Goal: Task Accomplishment & Management: Manage account settings

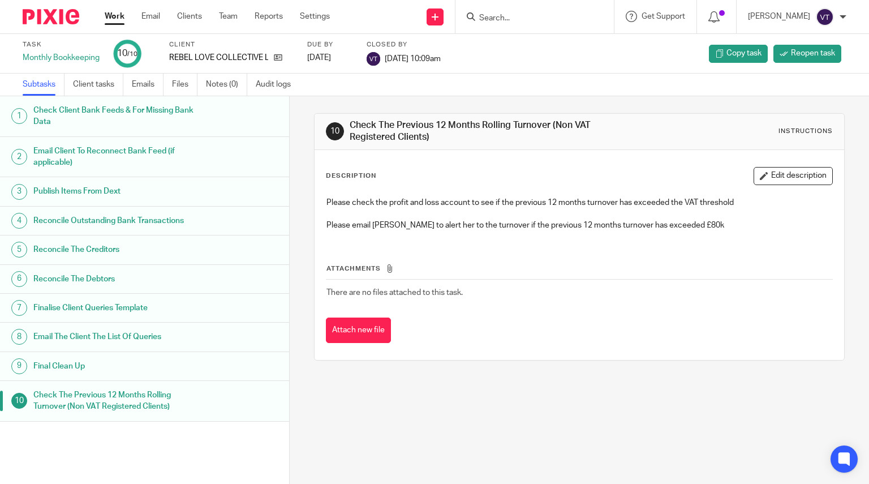
click at [512, 21] on input "Search" at bounding box center [529, 19] width 102 height 10
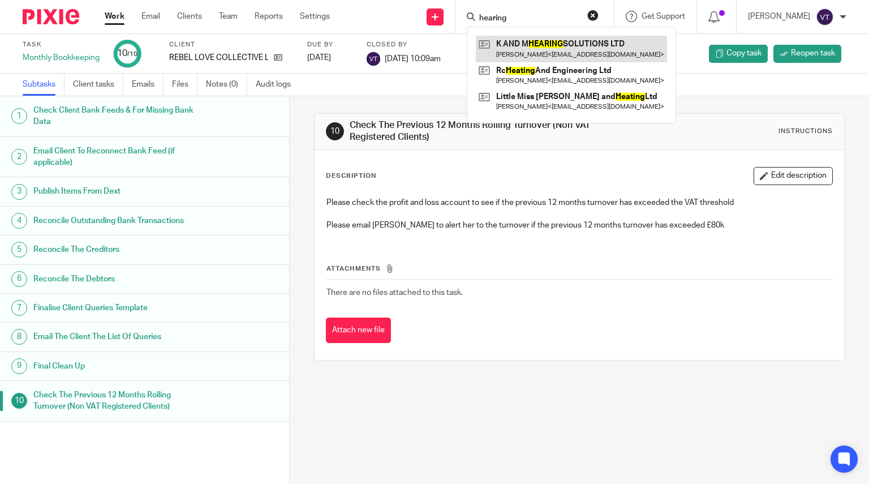
type input "hearing"
click at [564, 56] on link at bounding box center [571, 49] width 191 height 26
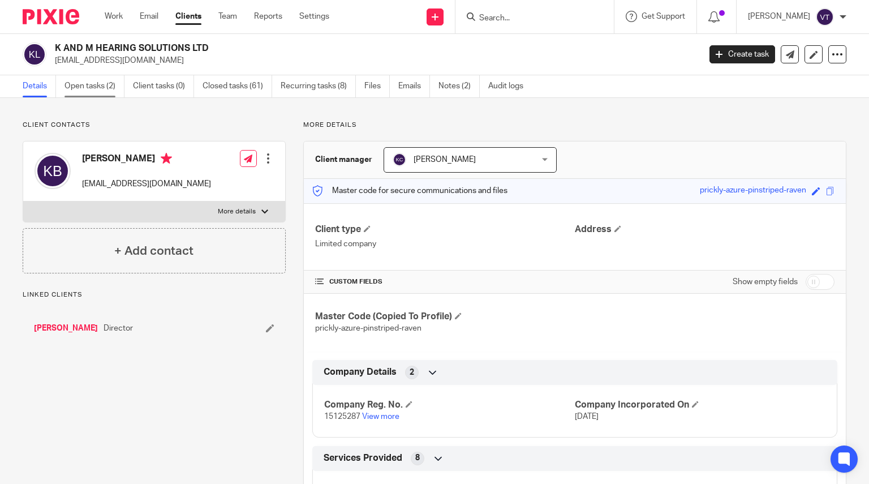
click at [75, 81] on link "Open tasks (2)" at bounding box center [95, 86] width 60 height 22
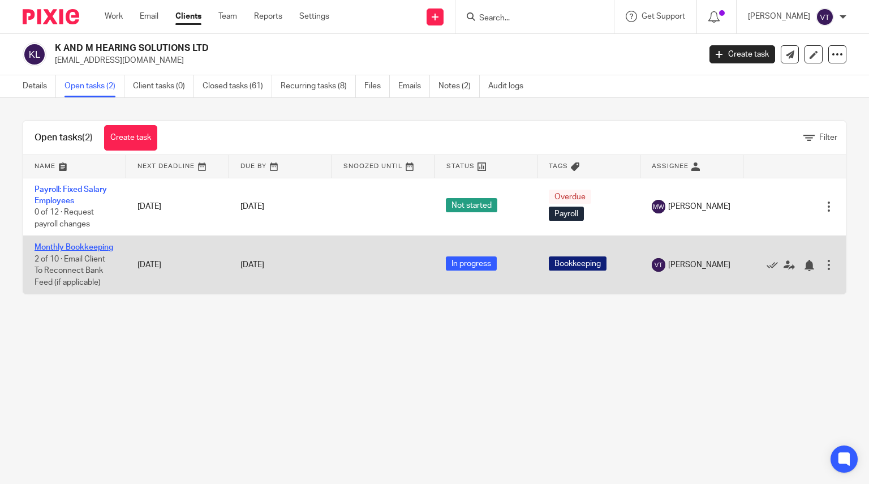
click at [54, 251] on link "Monthly Bookkeeping" at bounding box center [74, 247] width 79 height 8
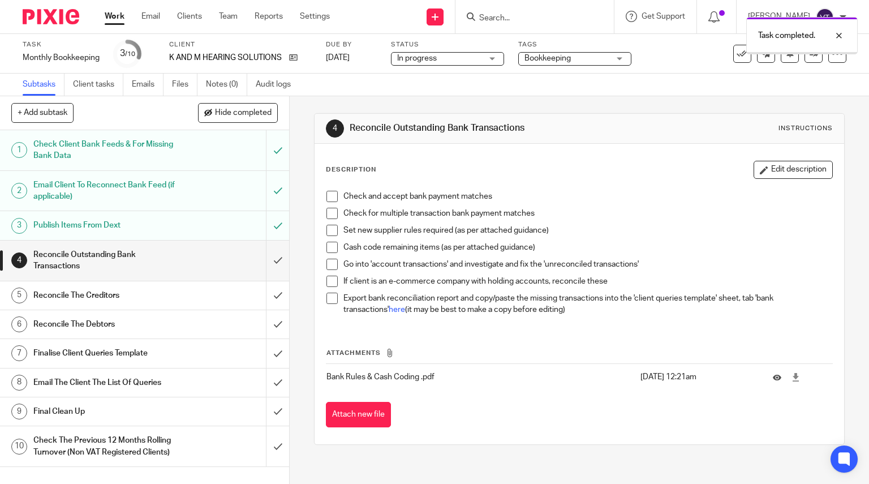
click at [269, 254] on input "submit" at bounding box center [144, 260] width 289 height 40
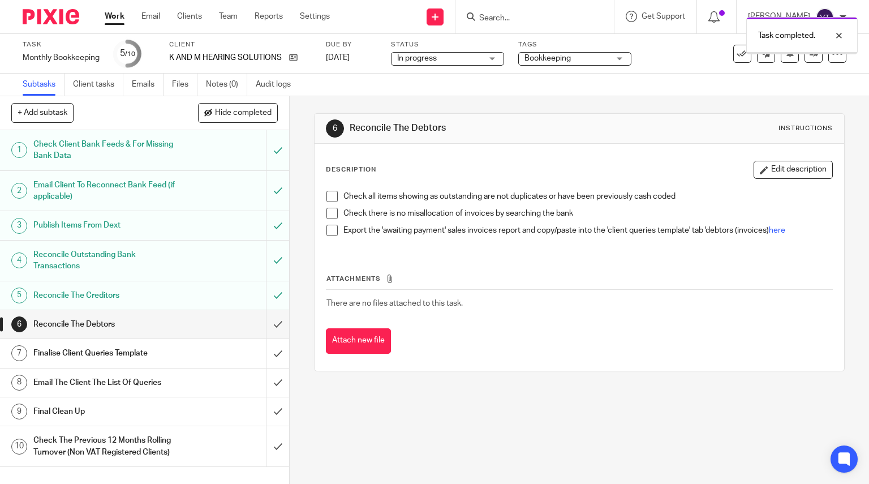
click at [271, 328] on input "submit" at bounding box center [144, 324] width 289 height 28
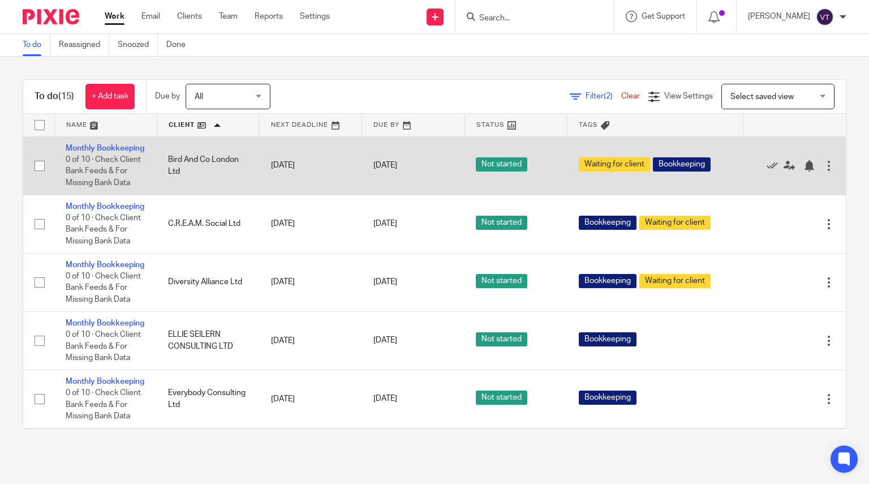
click at [89, 154] on td "Monthly Bookkeeping 0 of 10 · Check Client Bank Feeds & For Missing Bank Data" at bounding box center [105, 165] width 102 height 58
click at [90, 152] on link "Monthly Bookkeeping" at bounding box center [105, 148] width 79 height 8
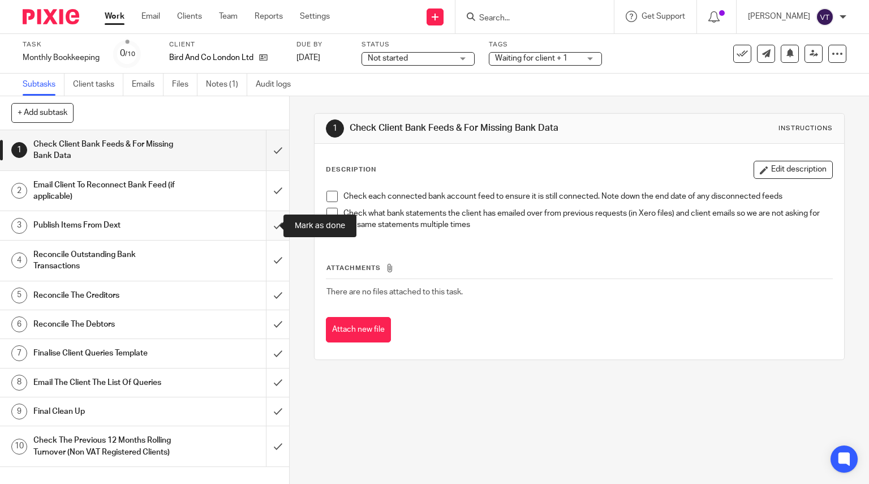
click at [266, 225] on input "submit" at bounding box center [144, 225] width 289 height 28
click at [454, 54] on div "Not started Not started" at bounding box center [418, 59] width 113 height 14
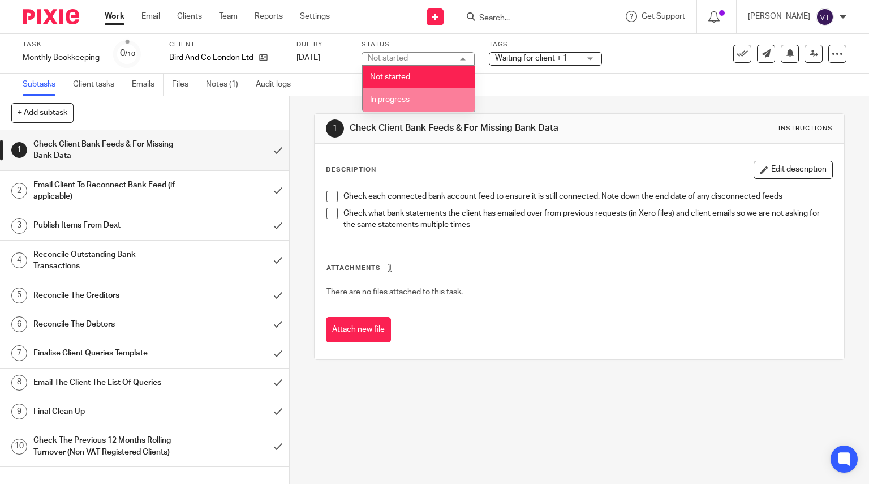
click at [441, 96] on li "In progress" at bounding box center [419, 99] width 112 height 23
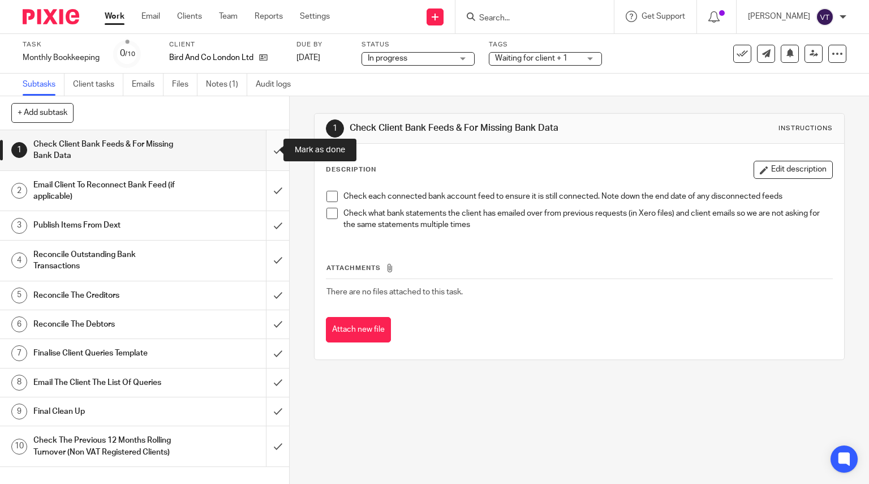
click at [265, 150] on input "submit" at bounding box center [144, 150] width 289 height 40
click at [264, 191] on input "submit" at bounding box center [144, 191] width 289 height 40
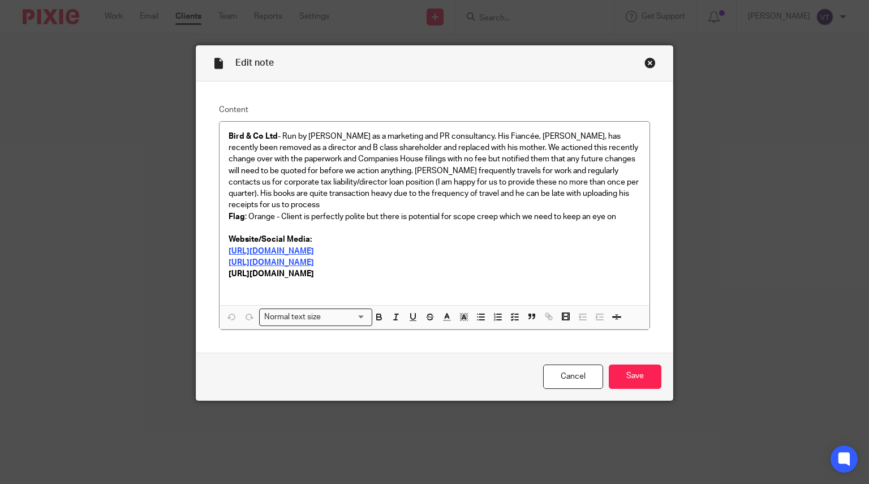
click at [639, 59] on div "Edit note" at bounding box center [434, 64] width 477 height 36
click at [644, 60] on div "Close this dialog window" at bounding box center [649, 62] width 11 height 11
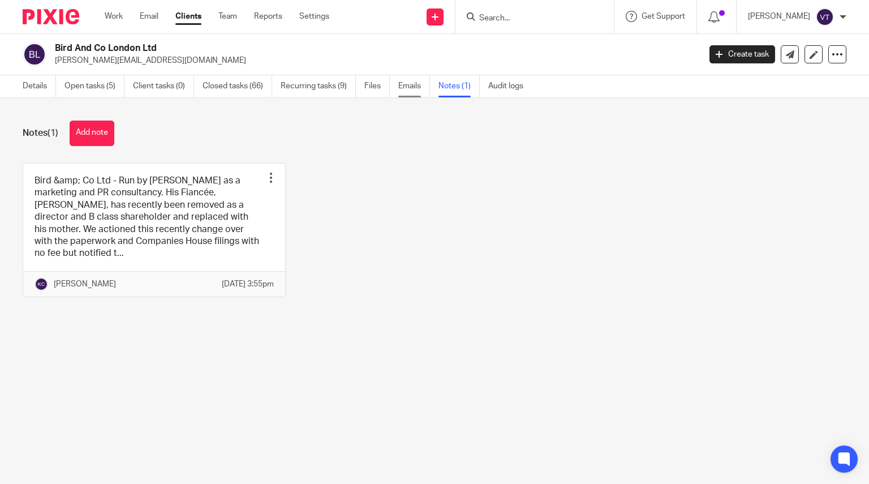
click at [406, 87] on link "Emails" at bounding box center [414, 86] width 32 height 22
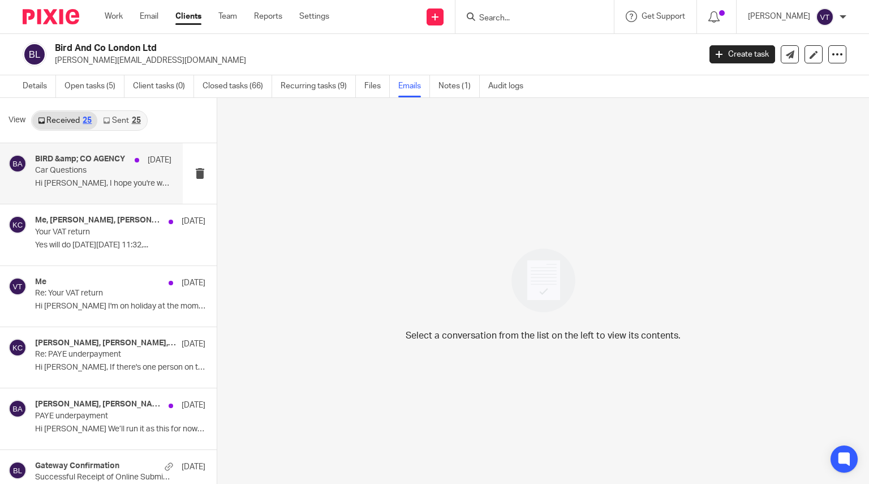
click at [105, 181] on p "Hi Kara, I hope you're well. Few..." at bounding box center [103, 184] width 136 height 10
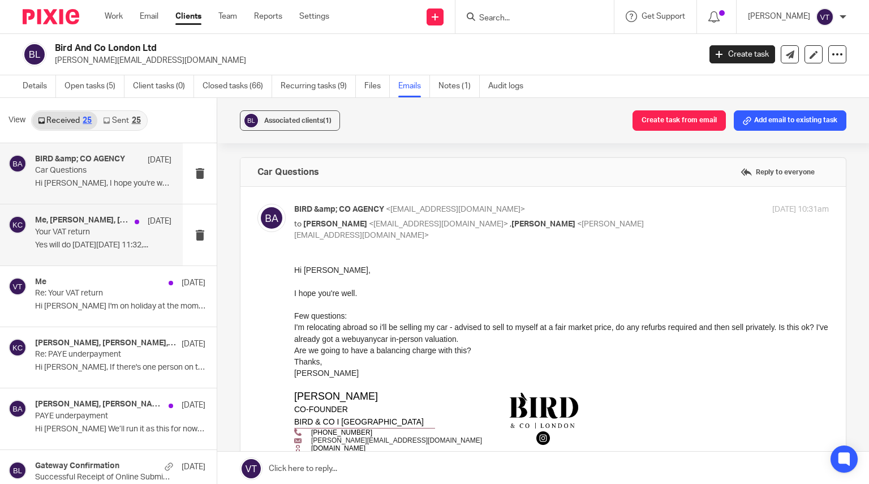
click at [84, 234] on p "Your VAT return" at bounding box center [89, 232] width 109 height 10
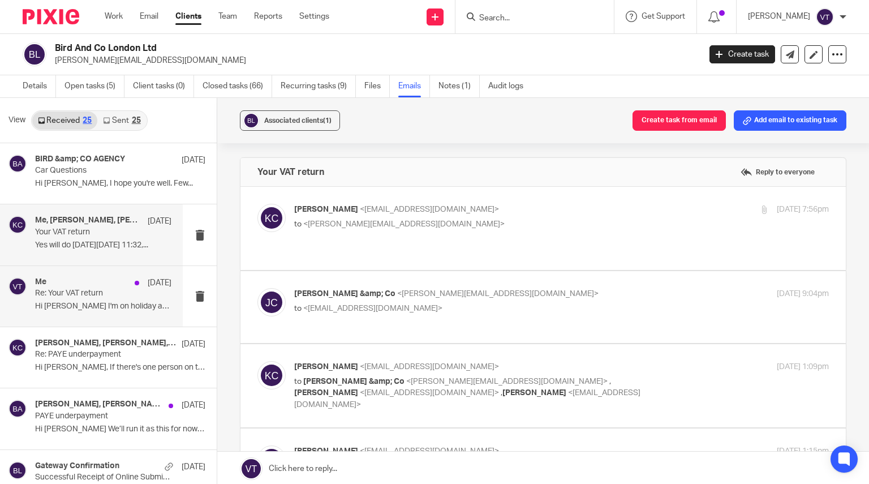
click at [80, 299] on div "Me 14 Aug Re: Your VAT return Hi Jake I'm on holiday at the moment but..." at bounding box center [103, 296] width 136 height 38
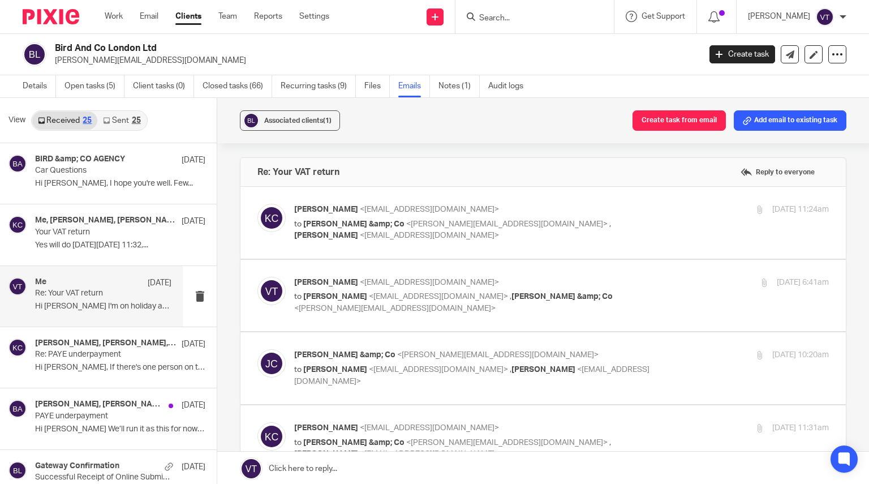
click at [406, 226] on span "<jake@birdandcoagency.com>" at bounding box center [506, 224] width 201 height 8
checkbox input "true"
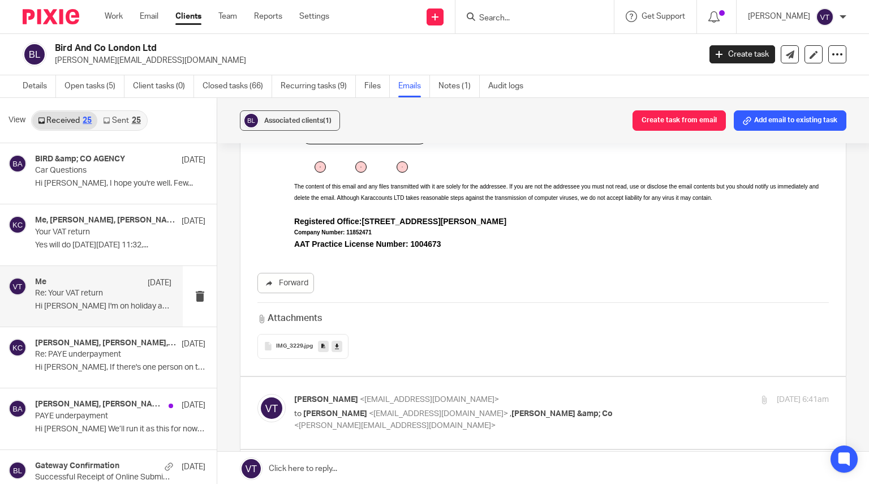
click at [547, 350] on div "IMG_3229 .jpg" at bounding box center [542, 346] width 571 height 25
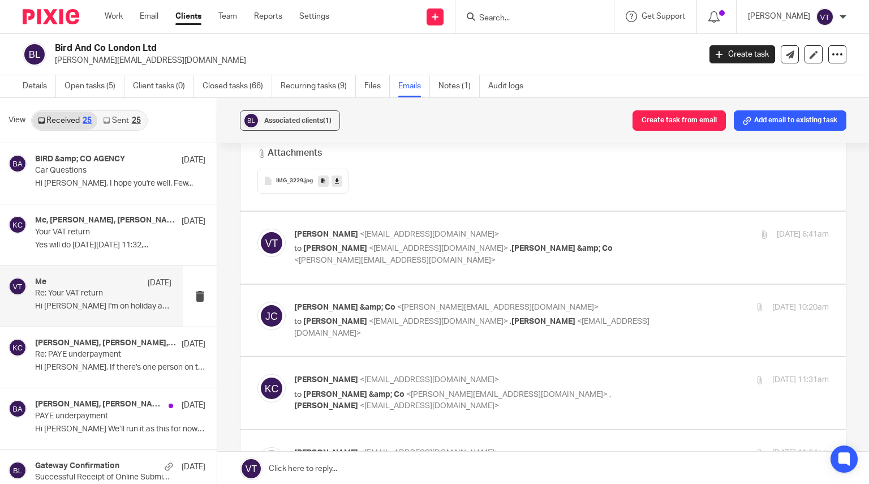
scroll to position [566, 0]
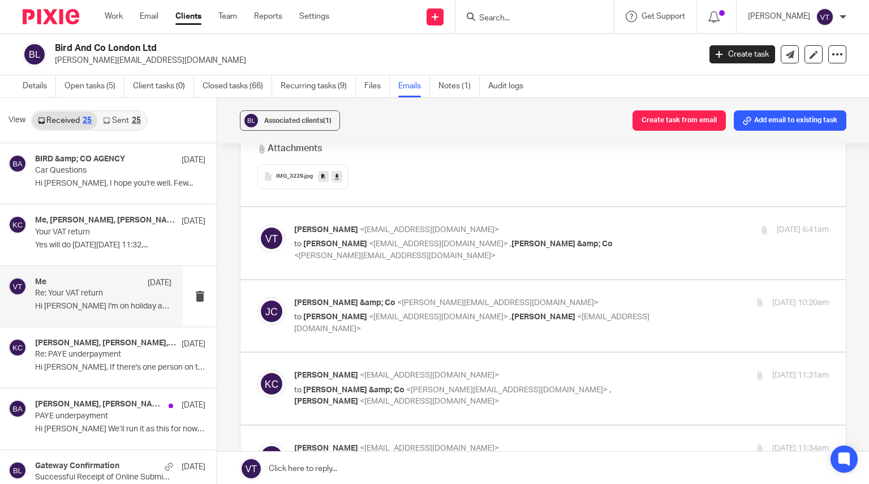
click at [563, 272] on label at bounding box center [542, 243] width 605 height 72
click at [257, 224] on input "checkbox" at bounding box center [257, 223] width 1 height 1
checkbox input "true"
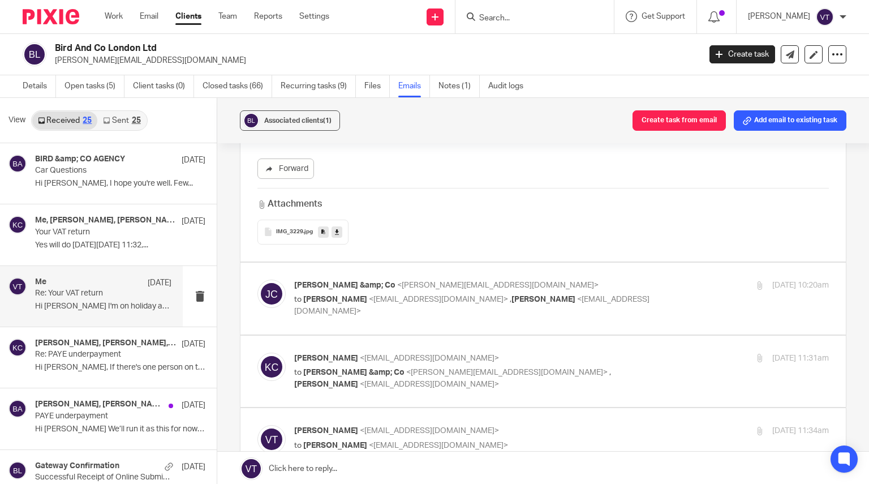
scroll to position [1132, 0]
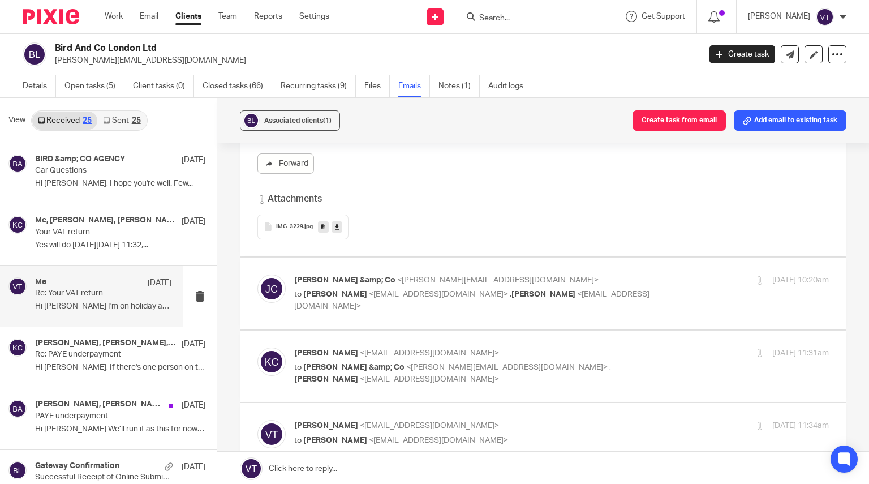
click at [558, 290] on span "<kara@karaccounts.com>" at bounding box center [471, 300] width 355 height 20
checkbox input "true"
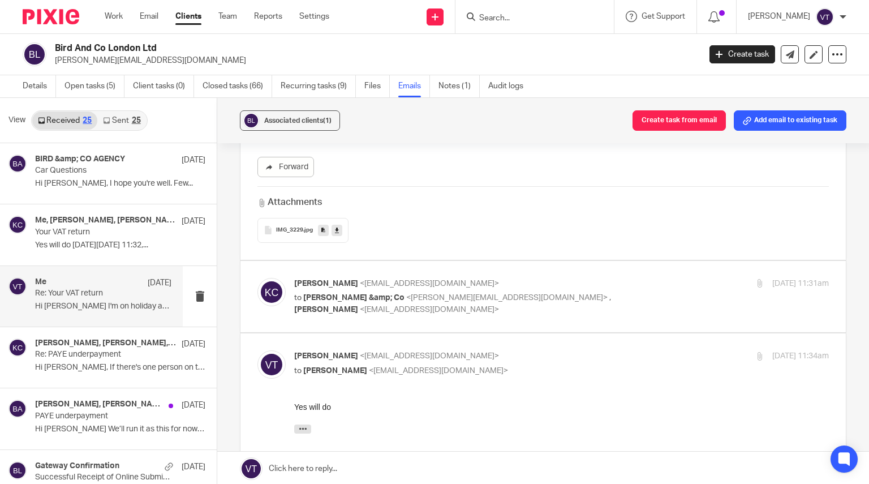
scroll to position [1528, 0]
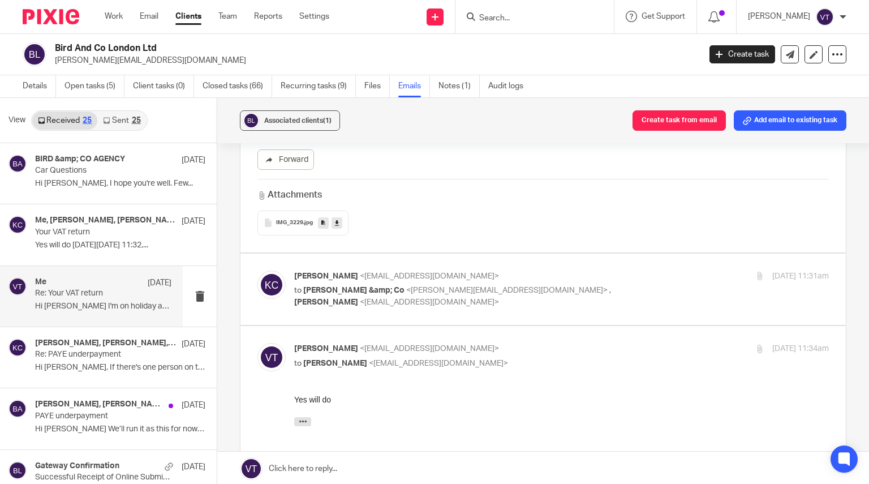
click at [484, 295] on p "to Jake I Bird &amp; Co <jake@birdandcoagency.com> , Victoria Thorpe <victoria@…" at bounding box center [472, 296] width 356 height 23
checkbox input "true"
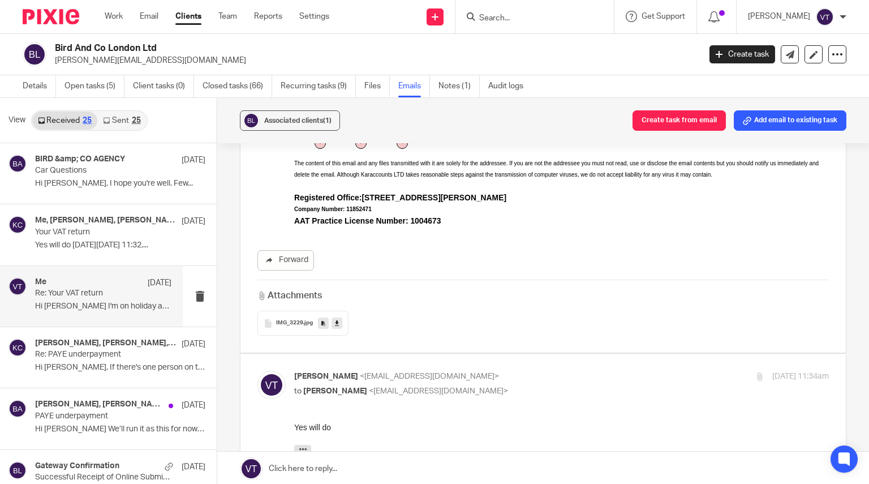
scroll to position [2037, 0]
click at [548, 395] on p "to Kara Curtayne <kara@karaccounts.com>" at bounding box center [472, 391] width 356 height 12
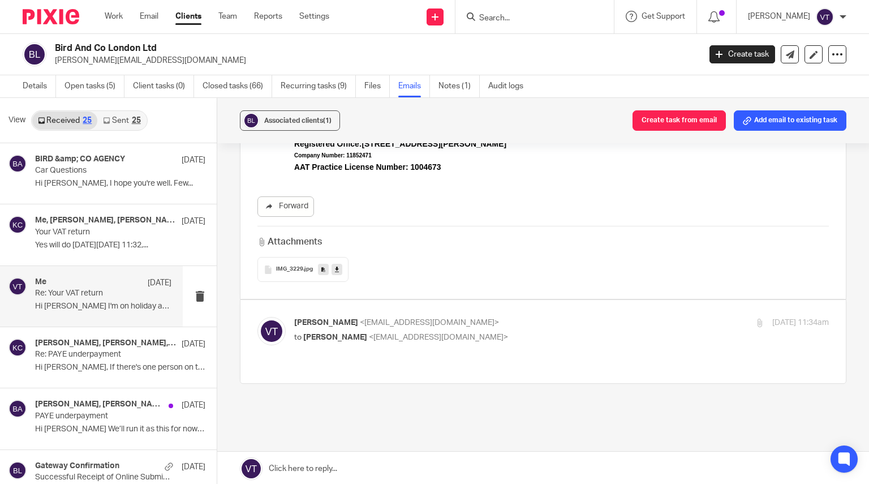
scroll to position [2114, 0]
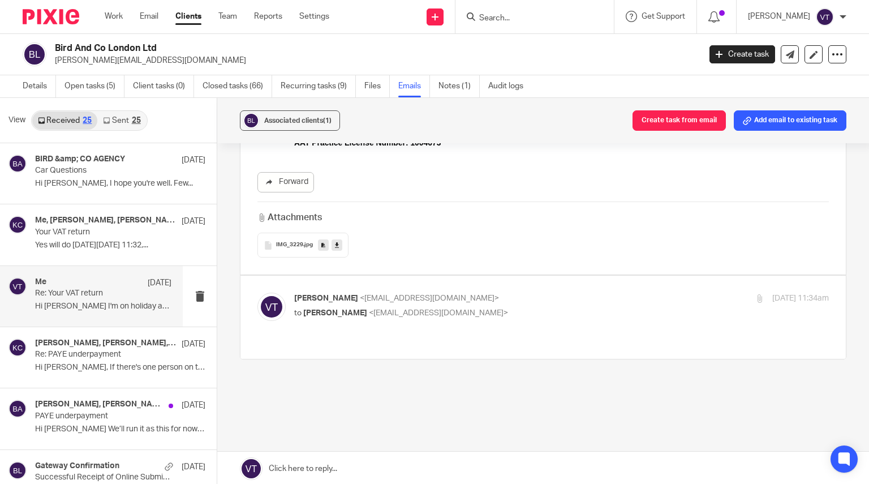
click at [549, 317] on p "to Kara Curtayne <kara@karaccounts.com>" at bounding box center [472, 313] width 356 height 12
checkbox input "true"
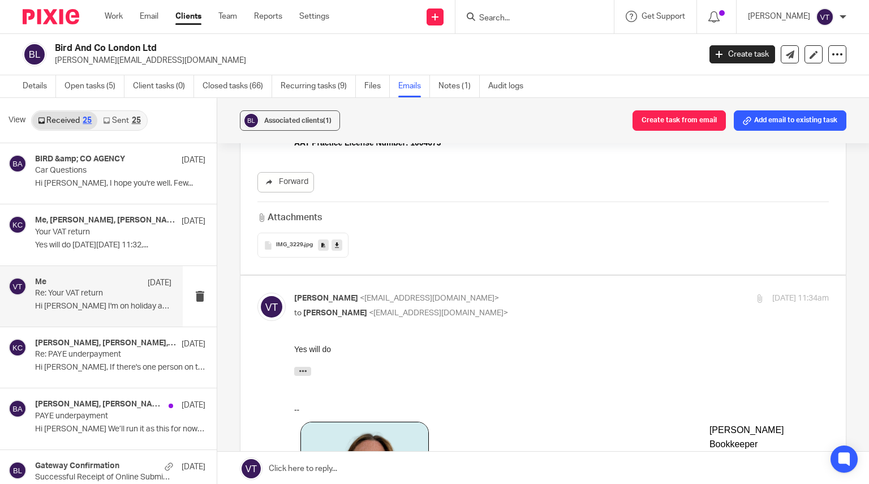
scroll to position [0, 0]
click at [74, 352] on p "Re: PAYE underpayment" at bounding box center [89, 355] width 109 height 10
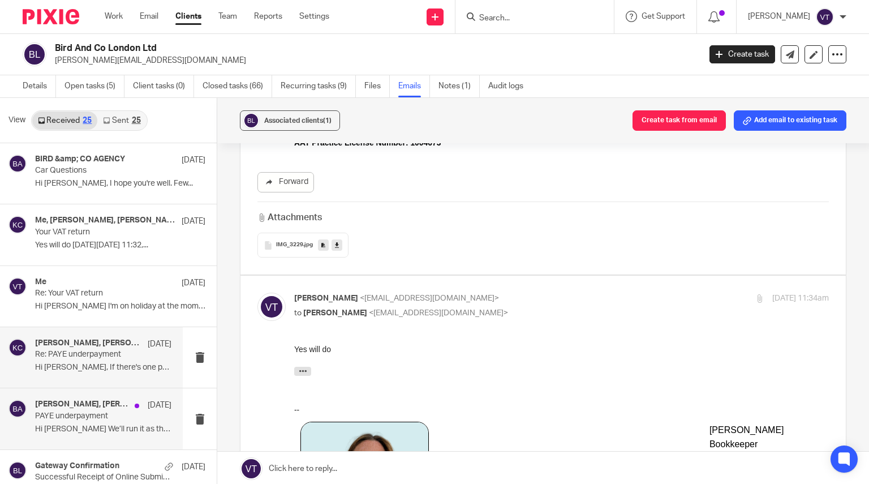
click at [91, 434] on div "Kara Curtayne, Michaela Webb, BIRD &amp; CO AGENCY 27 Jul PAYE underpayment Hi …" at bounding box center [103, 418] width 136 height 38
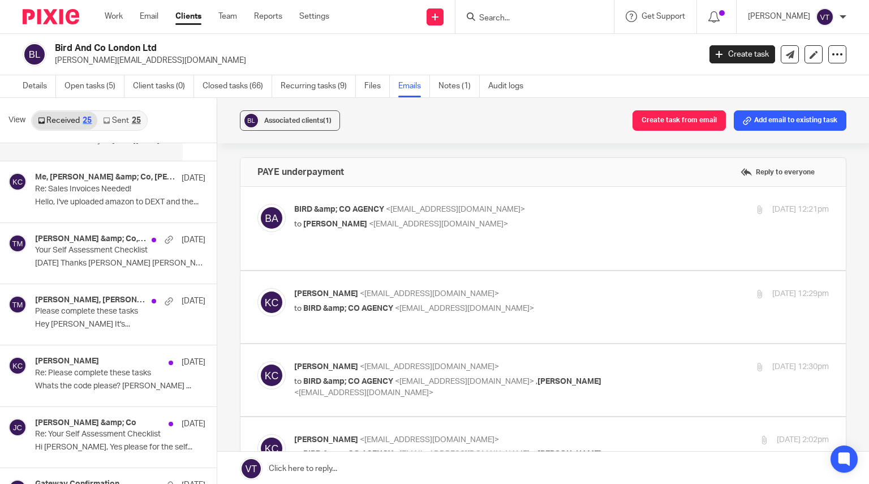
scroll to position [736, 0]
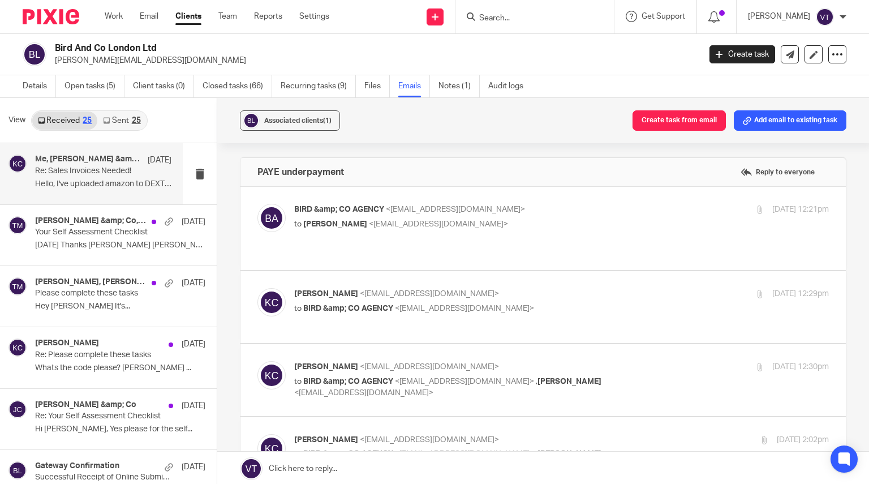
click at [73, 170] on p "Re: Sales Invoices Needed!" at bounding box center [89, 171] width 109 height 10
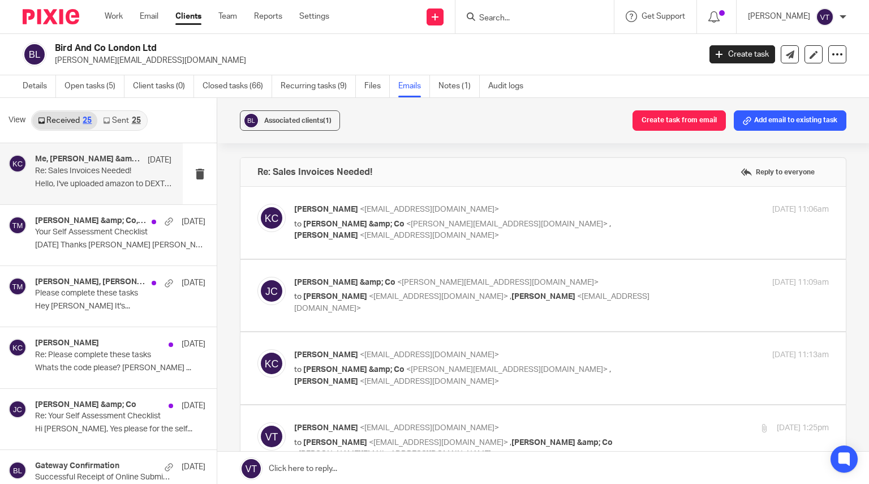
scroll to position [0, 0]
click at [528, 244] on label at bounding box center [542, 223] width 605 height 72
click at [257, 204] on input "checkbox" at bounding box center [257, 203] width 1 height 1
checkbox input "true"
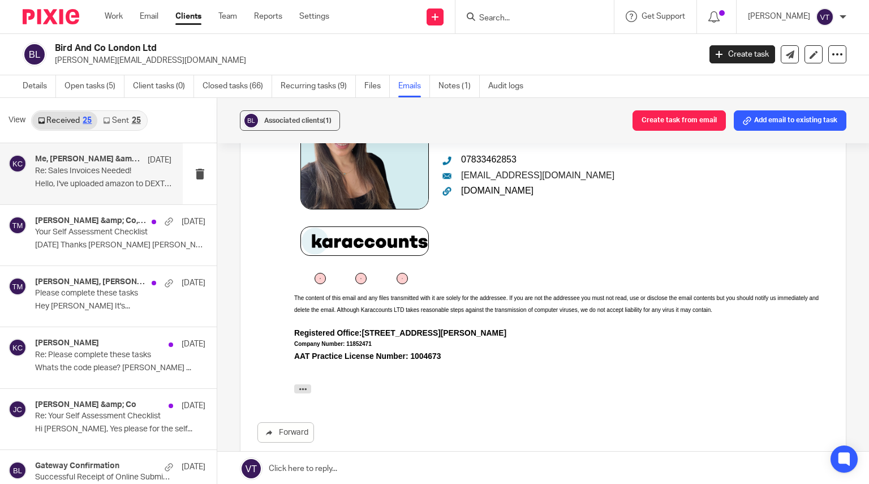
scroll to position [339, 0]
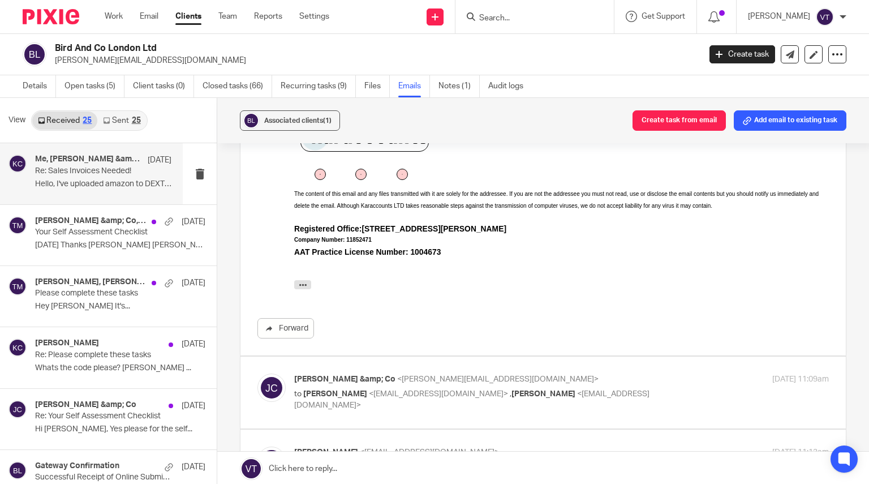
click at [551, 387] on div "Jake I Bird &amp; Co <jake@birdandcoagency.com> to Kara Curtayne <kara@karaccou…" at bounding box center [472, 392] width 356 height 38
checkbox input "true"
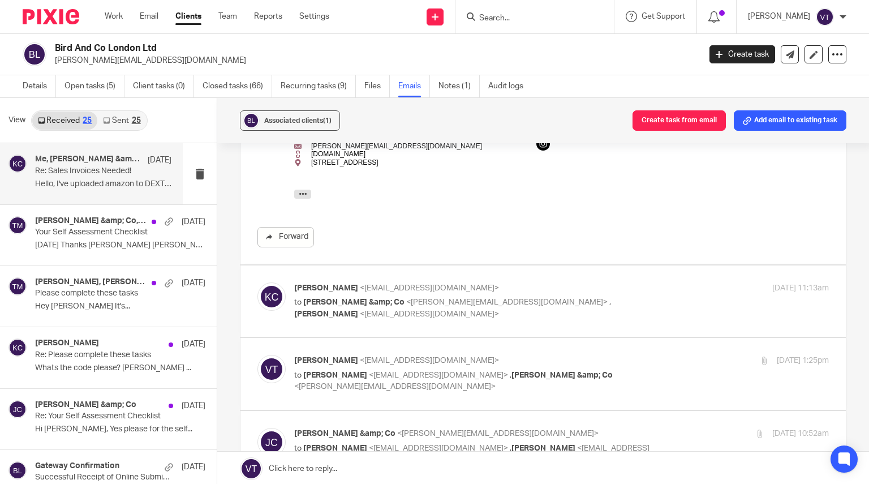
scroll to position [736, 0]
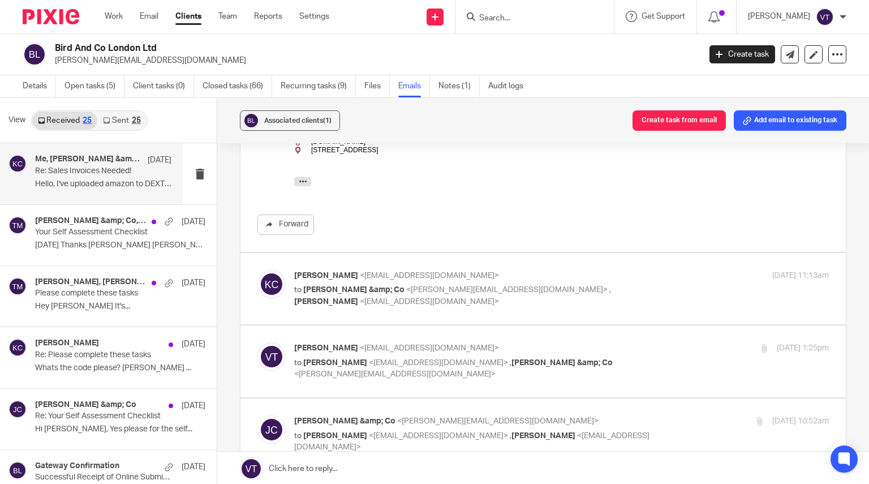
click at [588, 296] on p "to Jake I Bird &amp; Co <jake@birdandcoagency.com> , Victoria Thorpe <victoria@…" at bounding box center [472, 295] width 356 height 23
checkbox input "true"
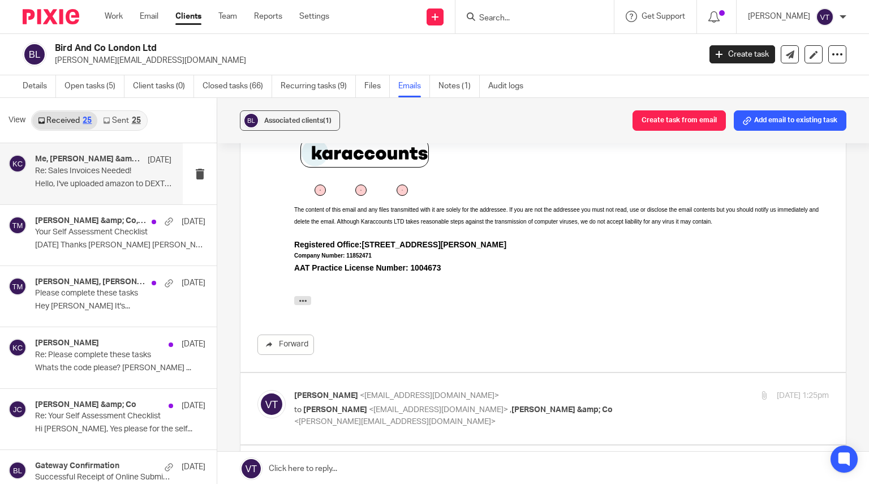
scroll to position [1132, 0]
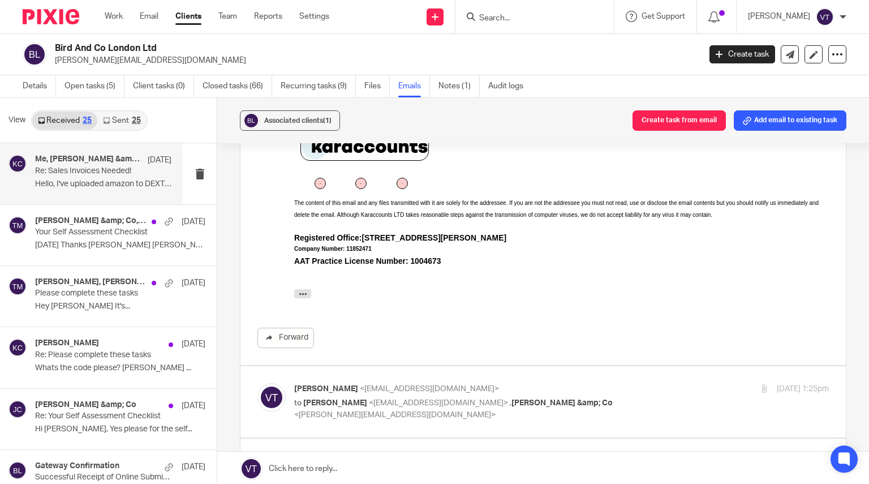
click at [603, 414] on p "to Kara Curtayne <kara@karaccounts.com> , Jake I Bird &amp; Co <jake@birdandcoa…" at bounding box center [472, 408] width 356 height 23
checkbox input "true"
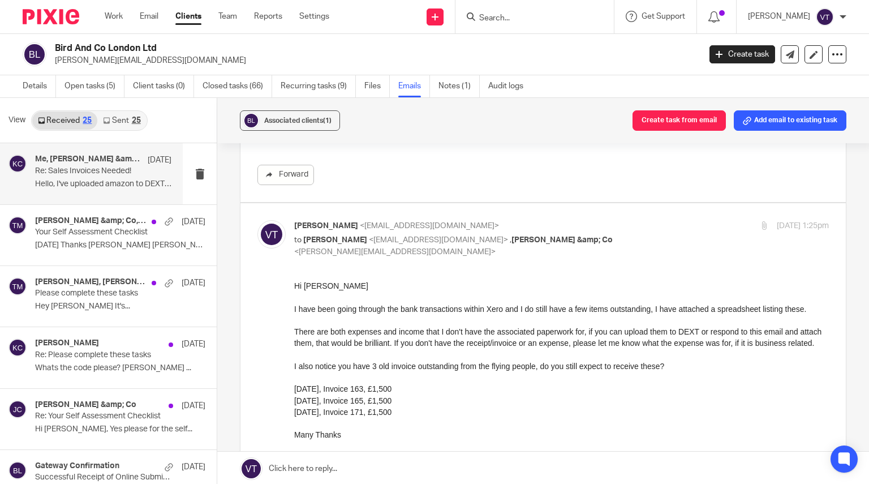
scroll to position [0, 0]
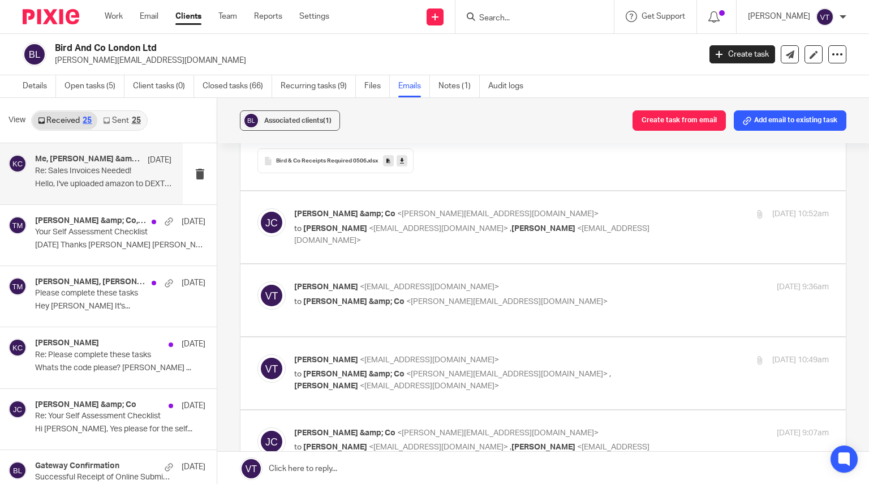
click at [588, 242] on div "Jake I Bird &amp; Co <jake@birdandcoagency.com> to Victoria Thorpe <victoria@ka…" at bounding box center [542, 227] width 571 height 38
click at [504, 244] on div "Jake I Bird &amp; Co <jake@birdandcoagency.com> to Victoria Thorpe <victoria@ka…" at bounding box center [542, 227] width 571 height 38
click at [609, 214] on p "Jake I Bird &amp; Co <jake@birdandcoagency.com>" at bounding box center [472, 214] width 356 height 12
checkbox input "true"
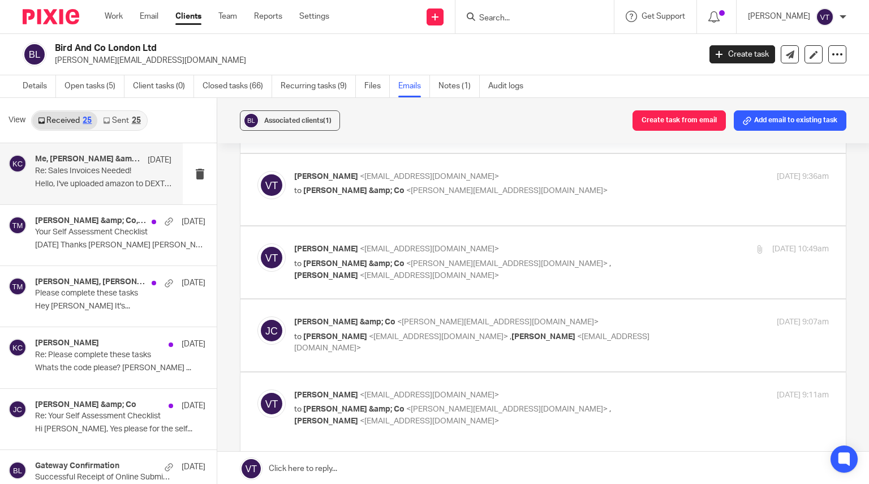
click at [523, 205] on div "Victoria Thorpe <victoria@karaccounts.com> to Jake I Bird &amp; Co <jake@birdan…" at bounding box center [542, 190] width 571 height 38
click at [504, 186] on p "to Jake I Bird &amp; Co <jake@birdandcoagency.com>" at bounding box center [472, 191] width 356 height 12
checkbox input "true"
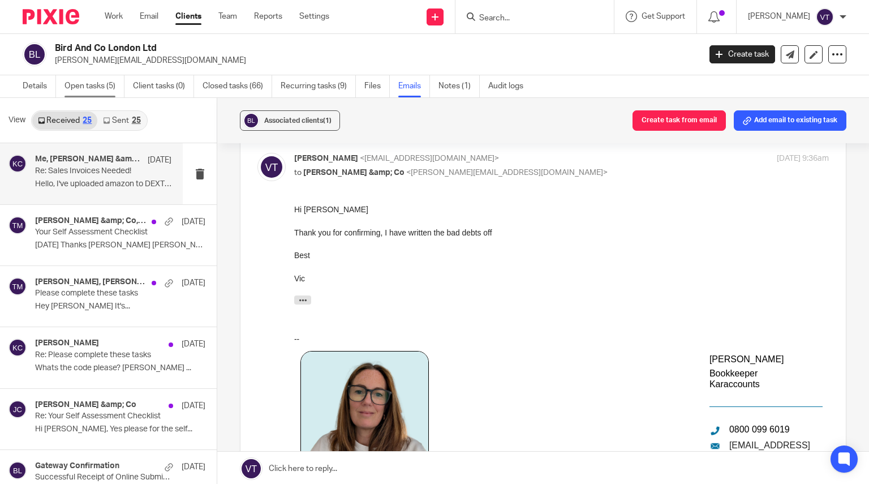
click at [102, 88] on link "Open tasks (5)" at bounding box center [95, 86] width 60 height 22
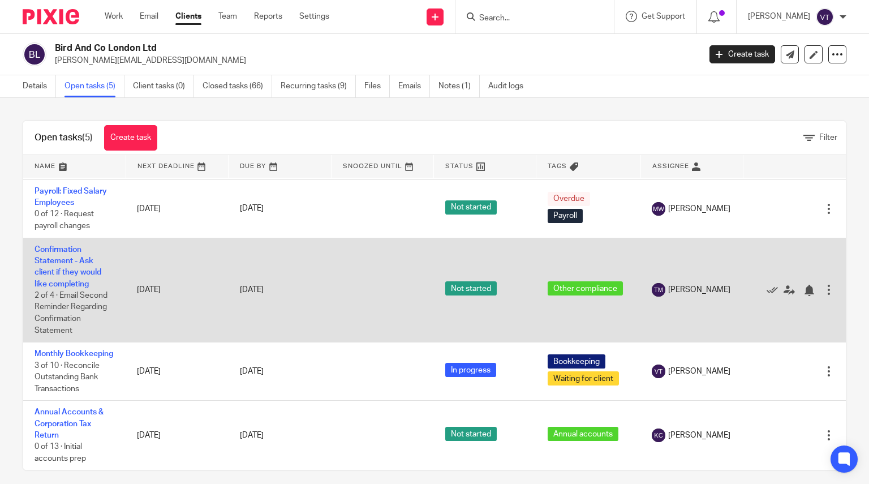
scroll to position [9, 0]
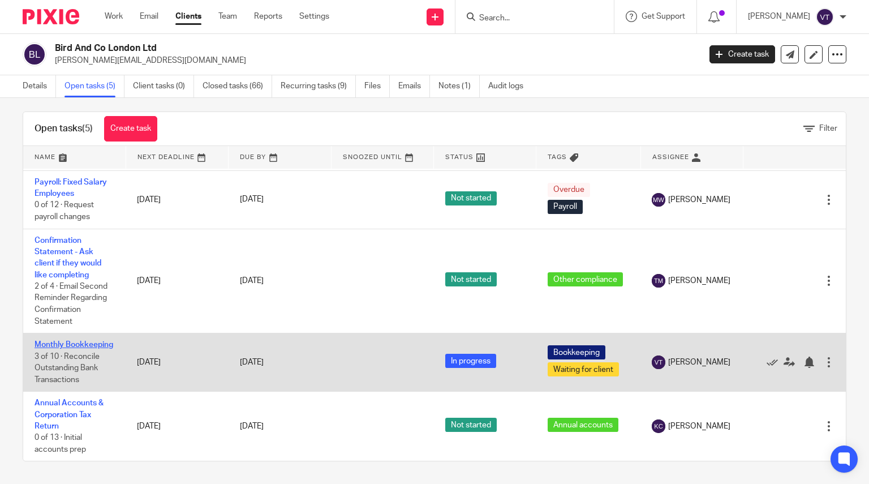
click at [65, 342] on link "Monthly Bookkeeping" at bounding box center [74, 345] width 79 height 8
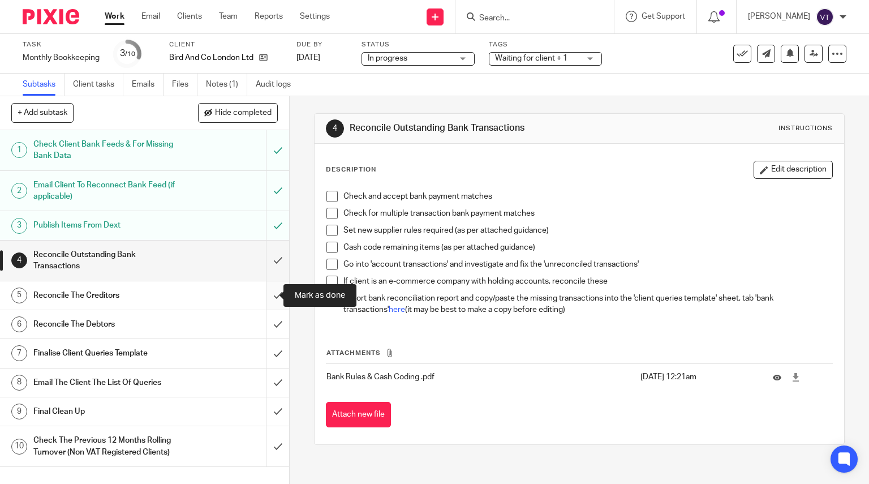
click at [266, 291] on input "submit" at bounding box center [144, 295] width 289 height 28
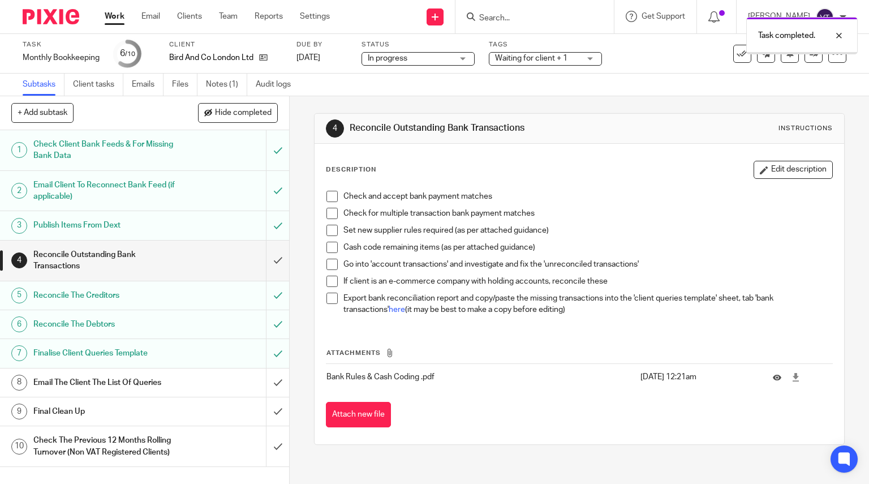
click at [265, 385] on input "submit" at bounding box center [144, 382] width 289 height 28
click at [266, 414] on input "submit" at bounding box center [144, 411] width 289 height 28
click at [264, 441] on input "submit" at bounding box center [144, 446] width 289 height 40
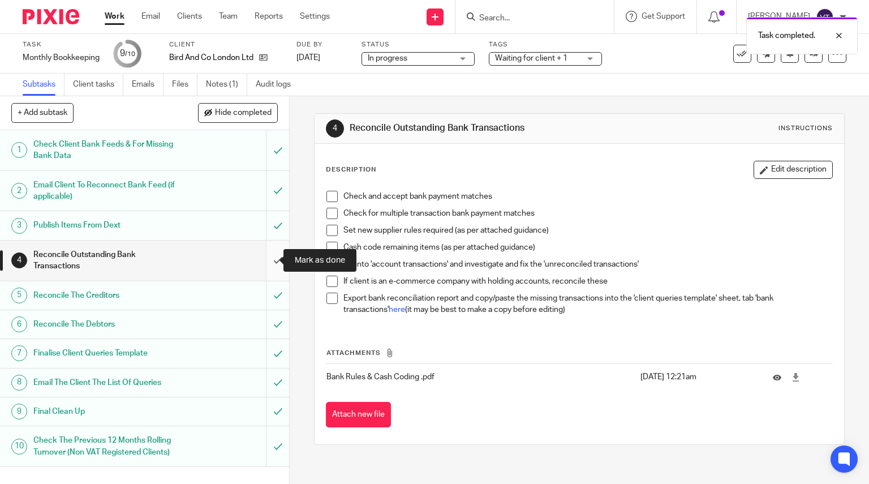
click at [266, 253] on input "submit" at bounding box center [144, 260] width 289 height 40
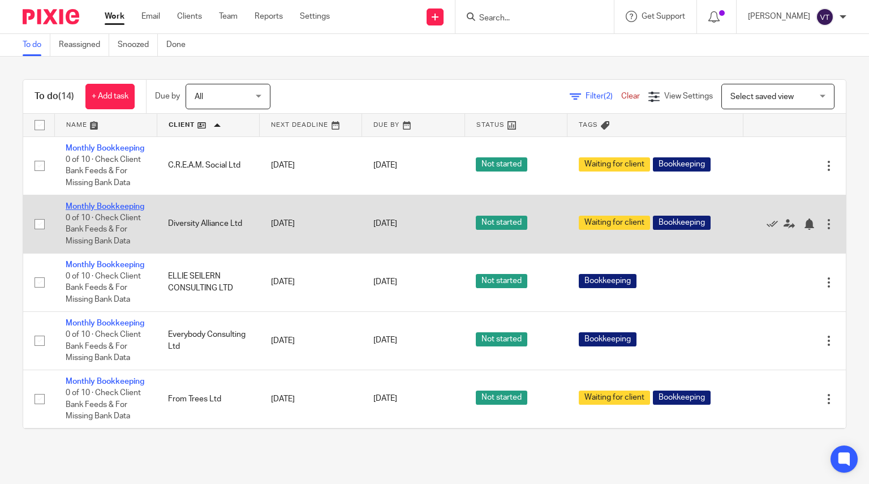
click at [85, 210] on link "Monthly Bookkeeping" at bounding box center [105, 207] width 79 height 8
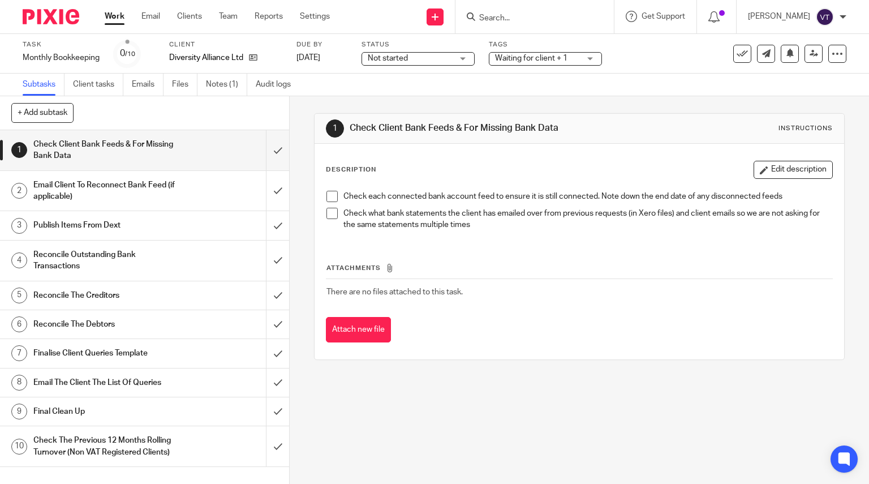
click at [422, 59] on span "Not started" at bounding box center [410, 59] width 85 height 12
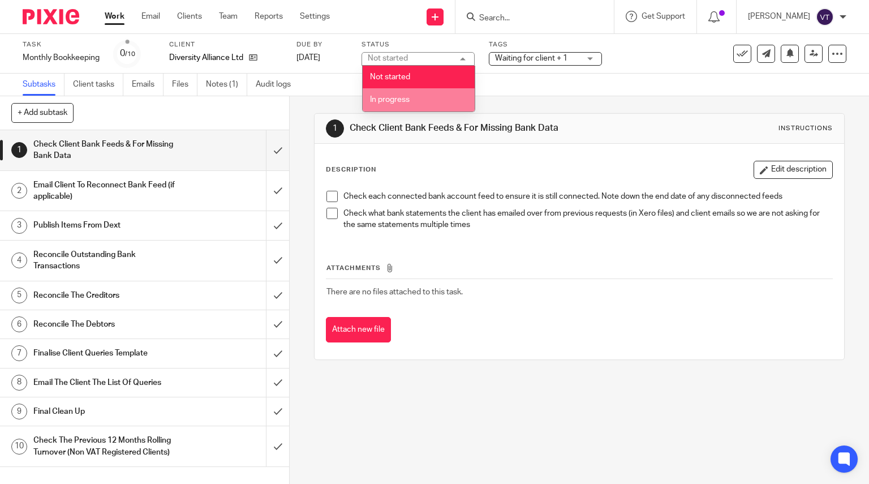
click at [429, 100] on li "In progress" at bounding box center [419, 99] width 112 height 23
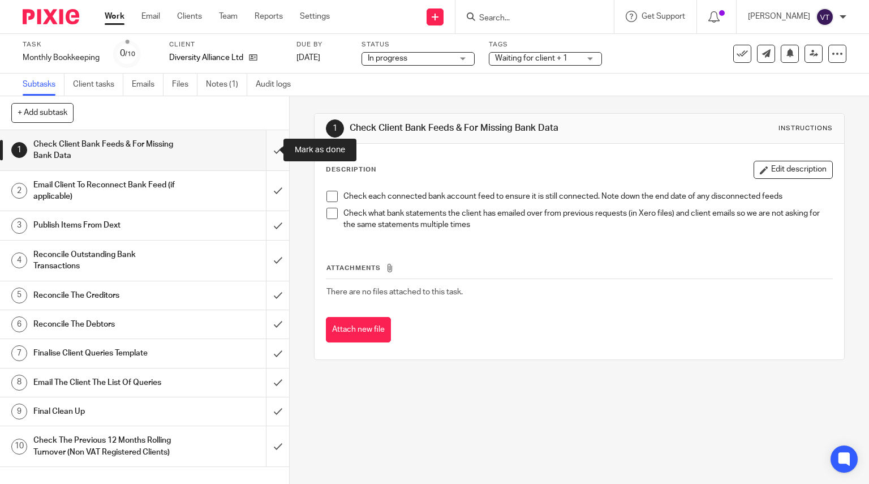
click at [268, 154] on input "submit" at bounding box center [144, 150] width 289 height 40
click at [269, 190] on input "submit" at bounding box center [144, 191] width 289 height 40
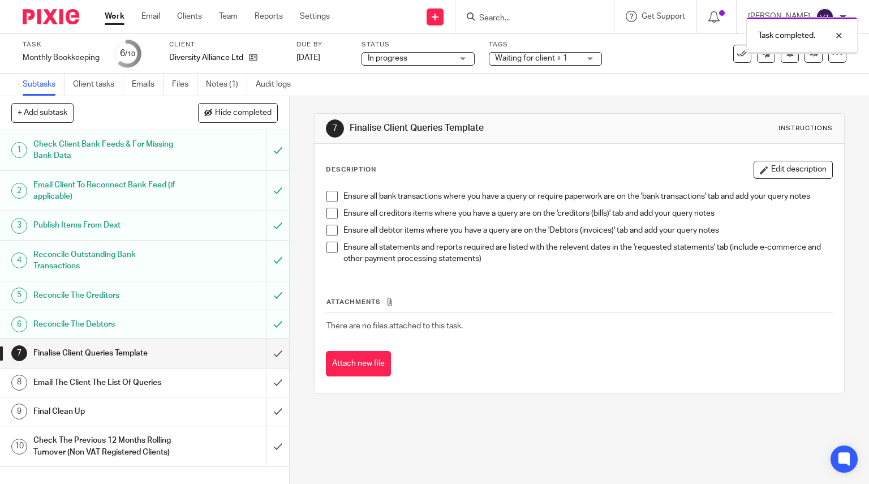
click at [270, 351] on input "submit" at bounding box center [144, 353] width 289 height 28
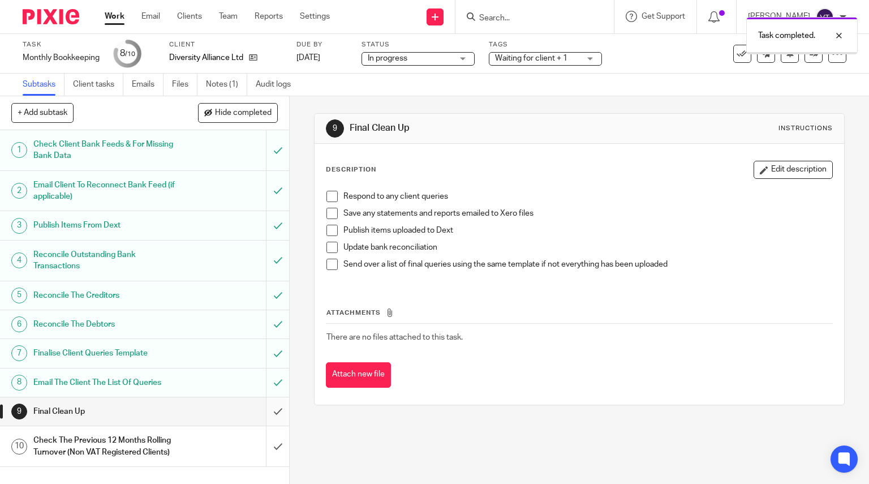
click at [267, 412] on input "submit" at bounding box center [144, 411] width 289 height 28
click at [268, 446] on input "submit" at bounding box center [144, 446] width 289 height 40
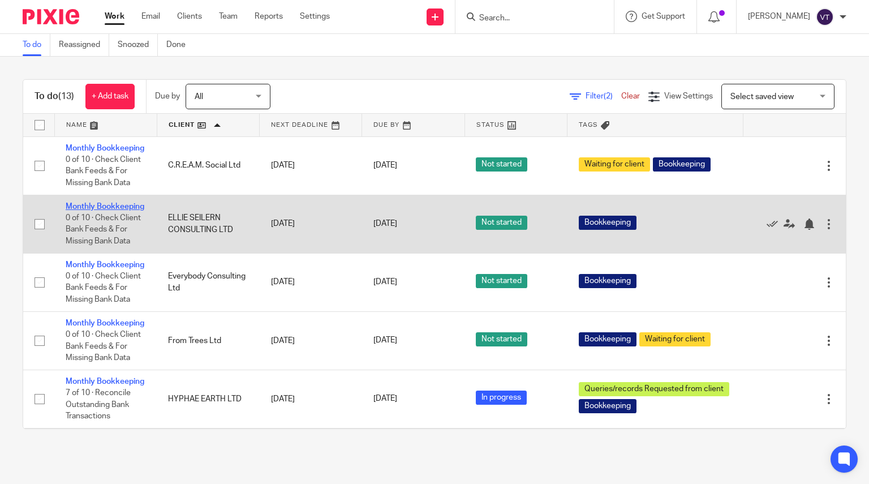
click at [84, 210] on link "Monthly Bookkeeping" at bounding box center [105, 207] width 79 height 8
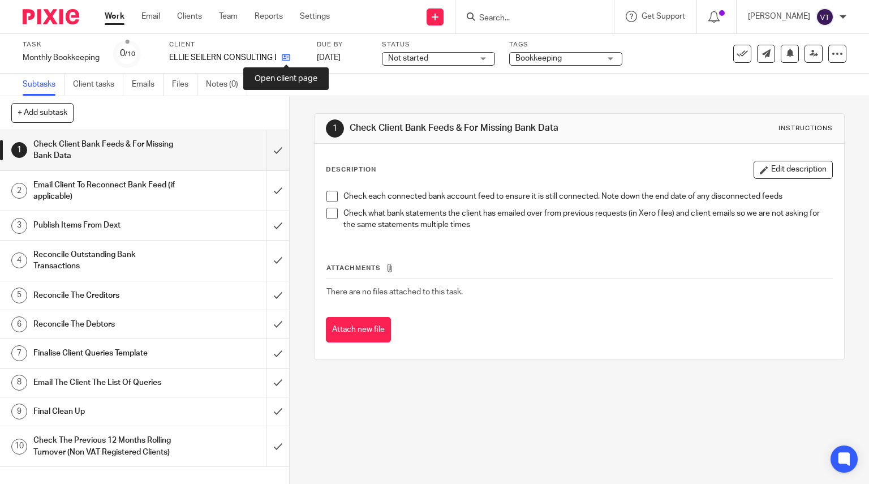
click at [284, 60] on icon at bounding box center [286, 57] width 8 height 8
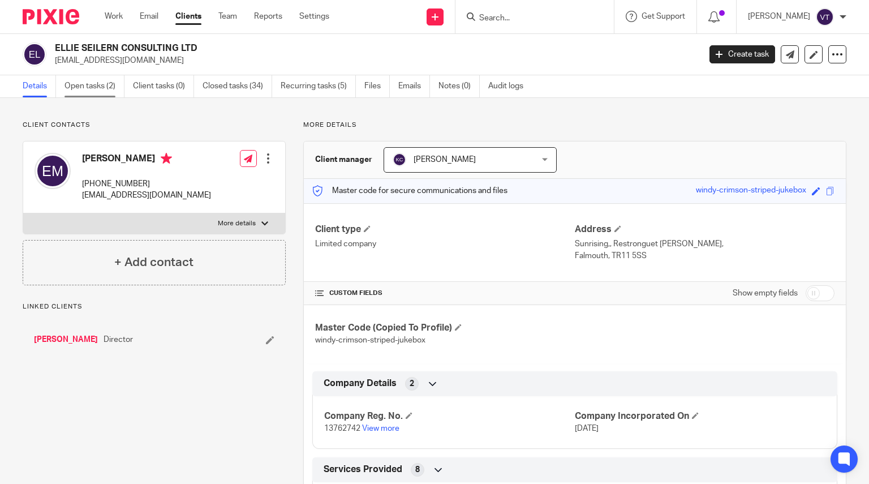
click at [89, 91] on link "Open tasks (2)" at bounding box center [95, 86] width 60 height 22
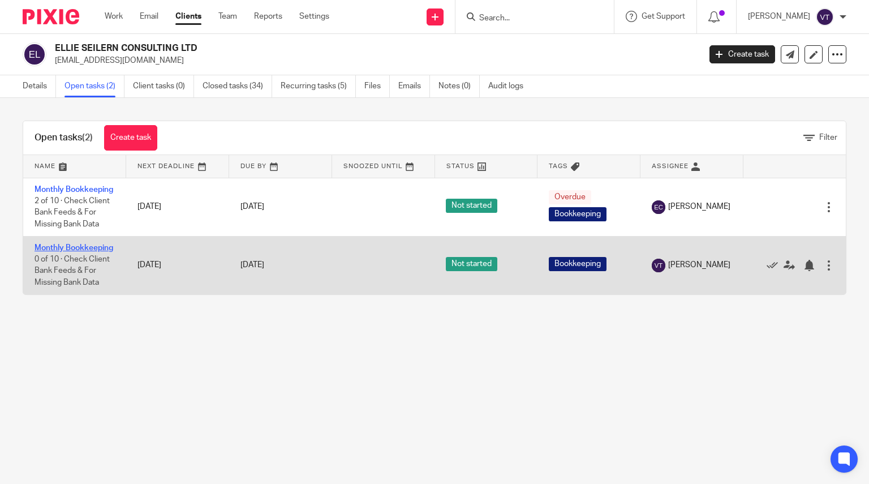
click at [56, 252] on link "Monthly Bookkeeping" at bounding box center [74, 248] width 79 height 8
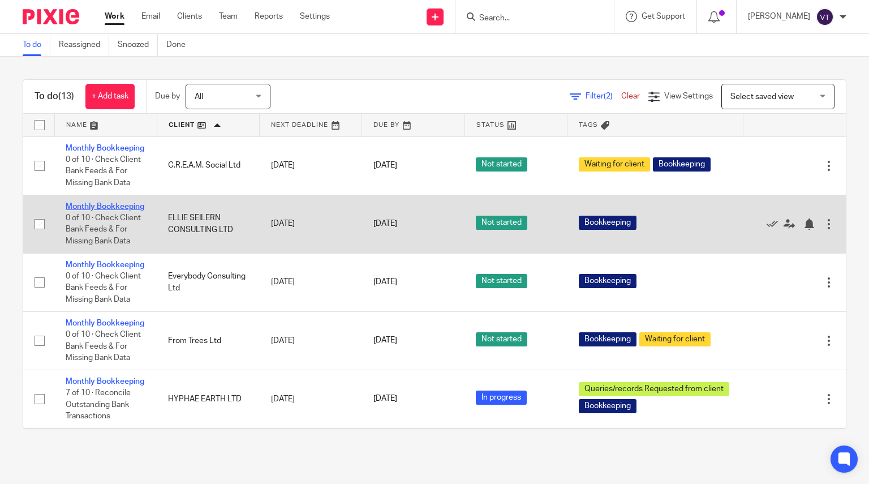
click at [89, 210] on link "Monthly Bookkeeping" at bounding box center [105, 207] width 79 height 8
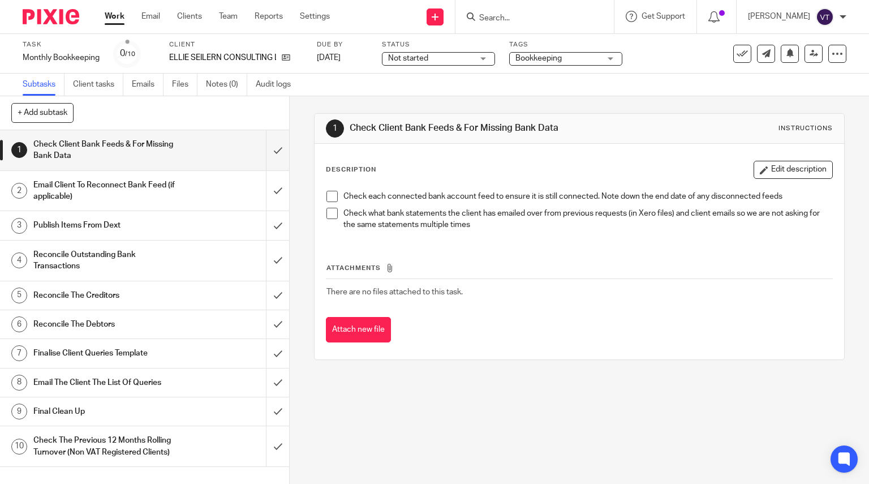
drag, startPoint x: 485, startPoint y: 61, endPoint x: 474, endPoint y: 65, distance: 12.5
click at [484, 60] on div "Not started Not started" at bounding box center [438, 59] width 113 height 14
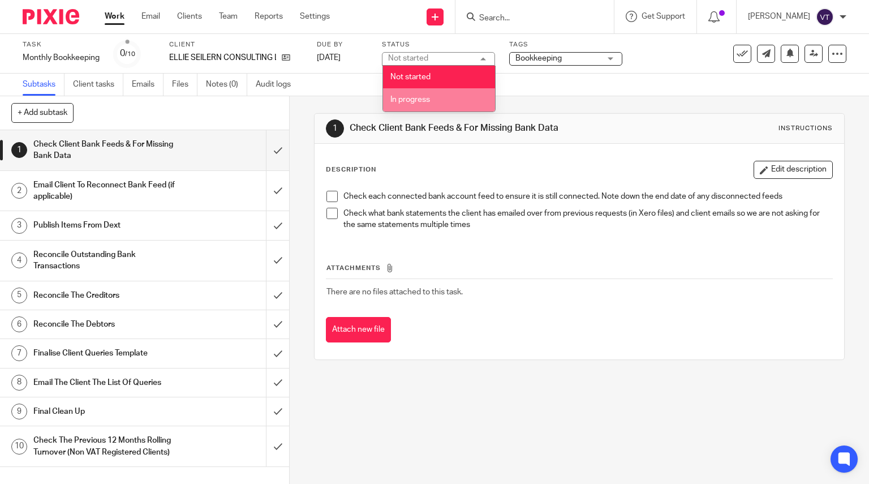
click at [464, 103] on li "In progress" at bounding box center [439, 99] width 112 height 23
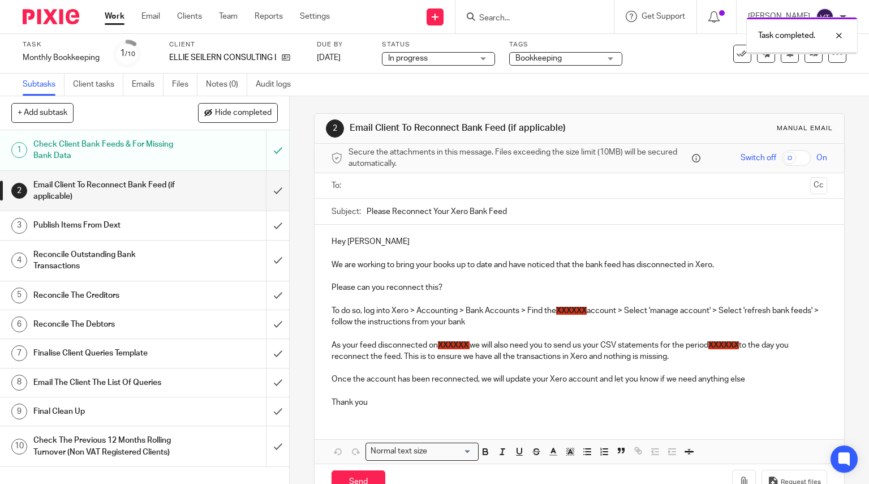
click at [266, 188] on input "submit" at bounding box center [144, 191] width 289 height 40
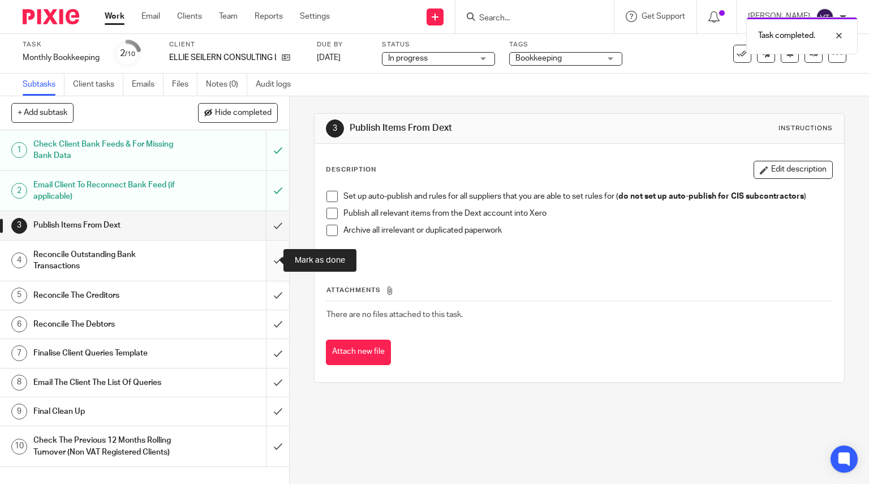
click at [268, 262] on input "submit" at bounding box center [144, 260] width 289 height 40
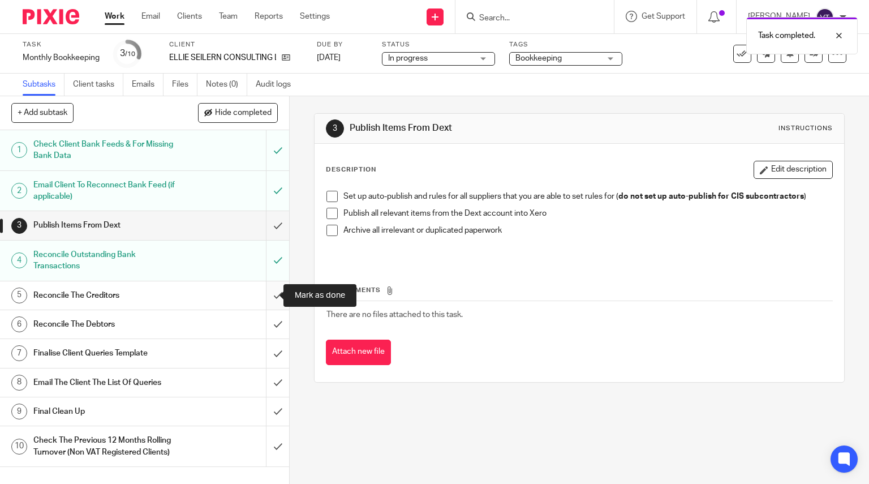
click at [266, 296] on input "submit" at bounding box center [144, 295] width 289 height 28
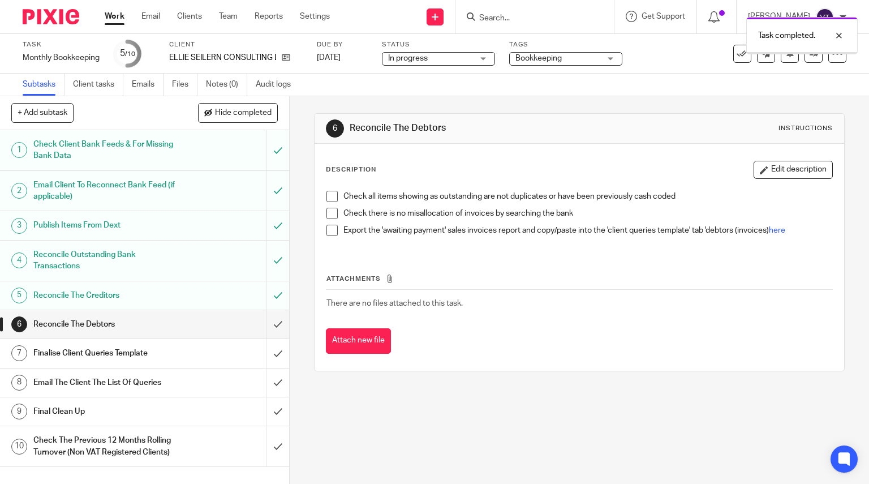
click at [269, 324] on input "submit" at bounding box center [144, 324] width 289 height 28
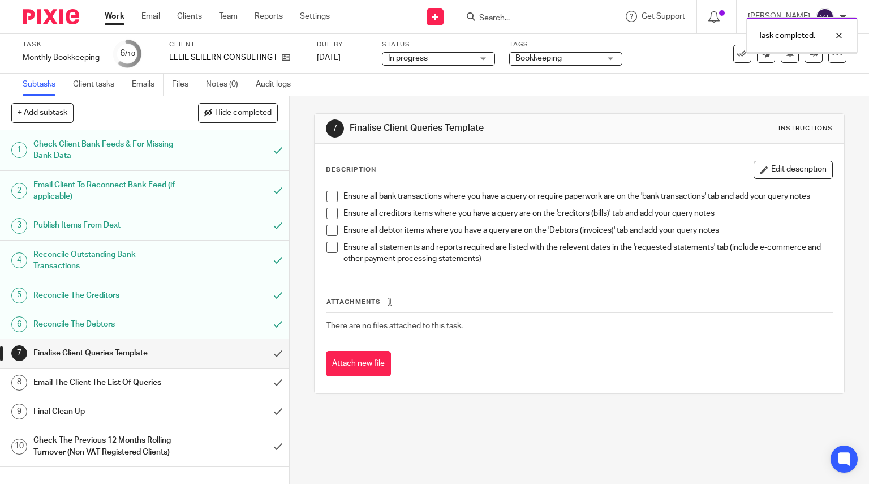
click at [266, 354] on input "submit" at bounding box center [144, 353] width 289 height 28
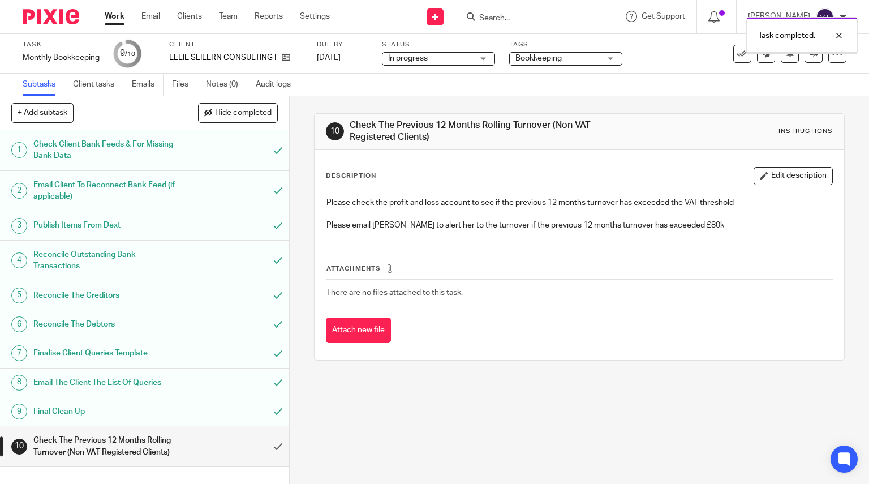
click at [271, 440] on input "submit" at bounding box center [144, 446] width 289 height 40
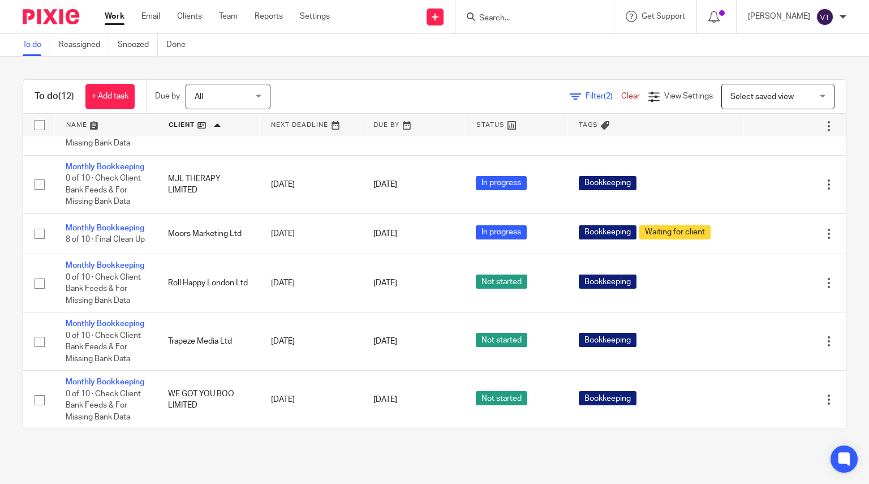
scroll to position [542, 0]
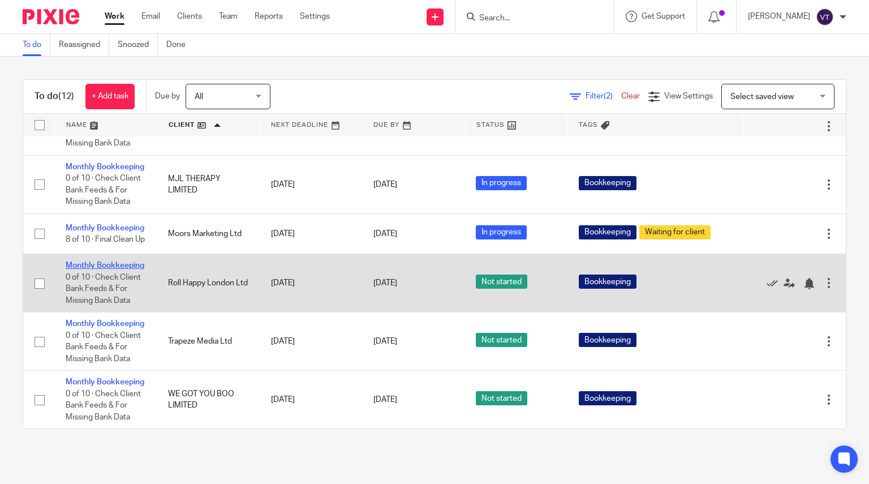
click at [79, 261] on link "Monthly Bookkeeping" at bounding box center [105, 265] width 79 height 8
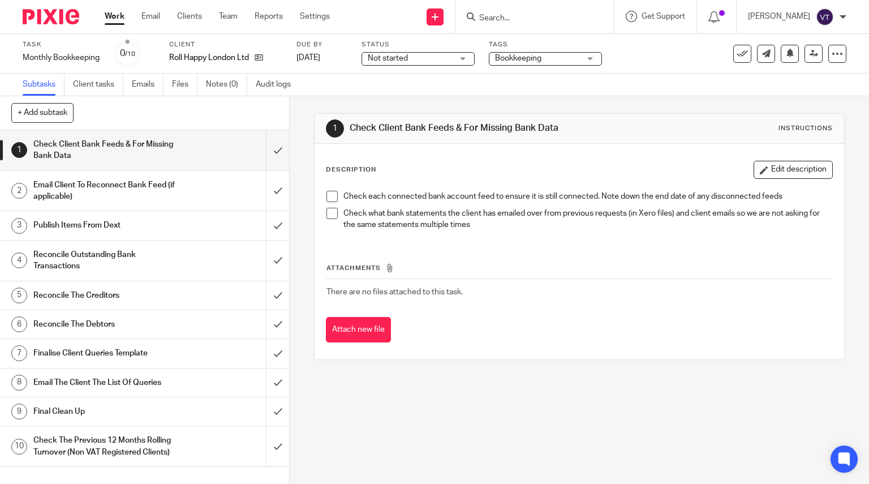
click at [409, 59] on span "Not started" at bounding box center [410, 59] width 85 height 12
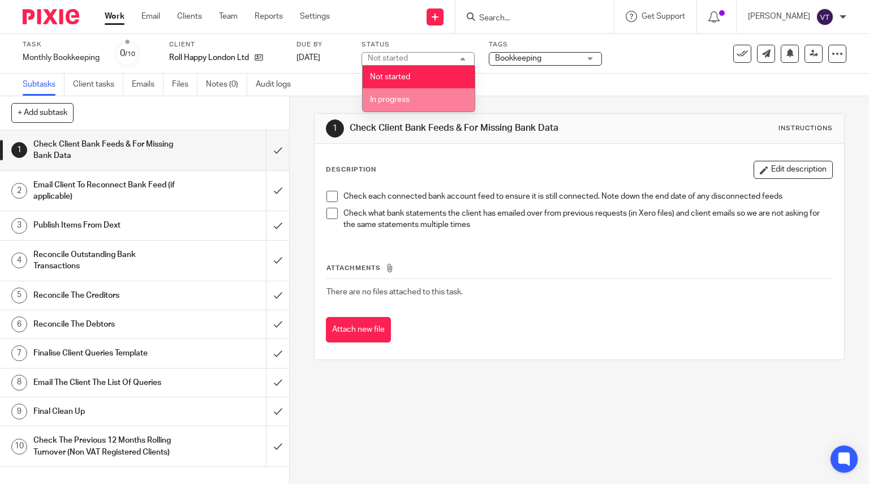
click at [420, 97] on li "In progress" at bounding box center [419, 99] width 112 height 23
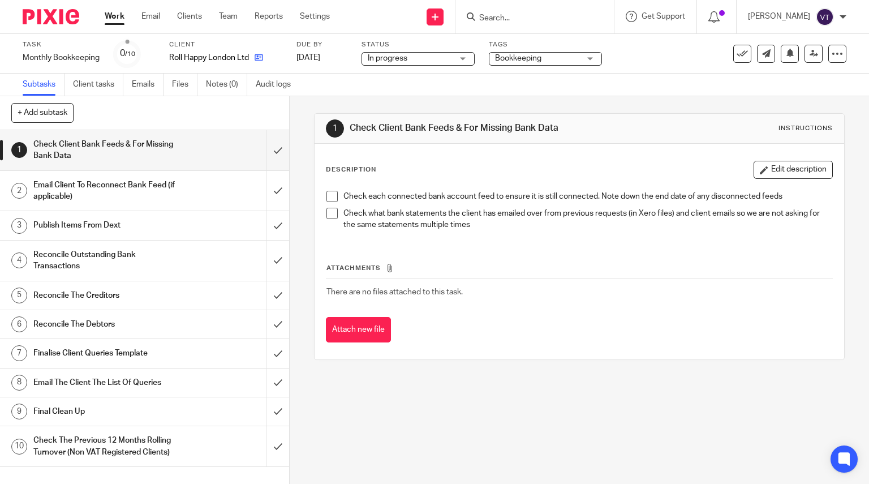
click at [251, 57] on link at bounding box center [256, 57] width 14 height 11
click at [261, 61] on icon at bounding box center [259, 57] width 8 height 8
click at [257, 52] on link at bounding box center [256, 57] width 14 height 11
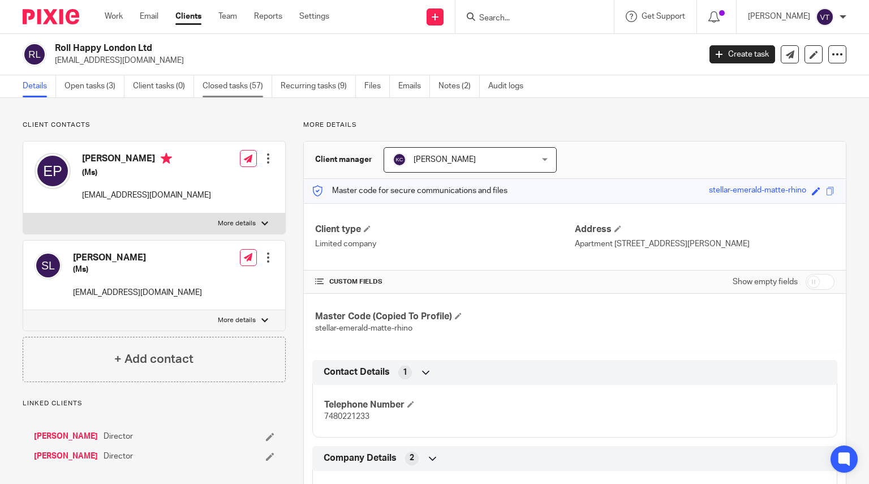
click at [247, 88] on link "Closed tasks (57)" at bounding box center [238, 86] width 70 height 22
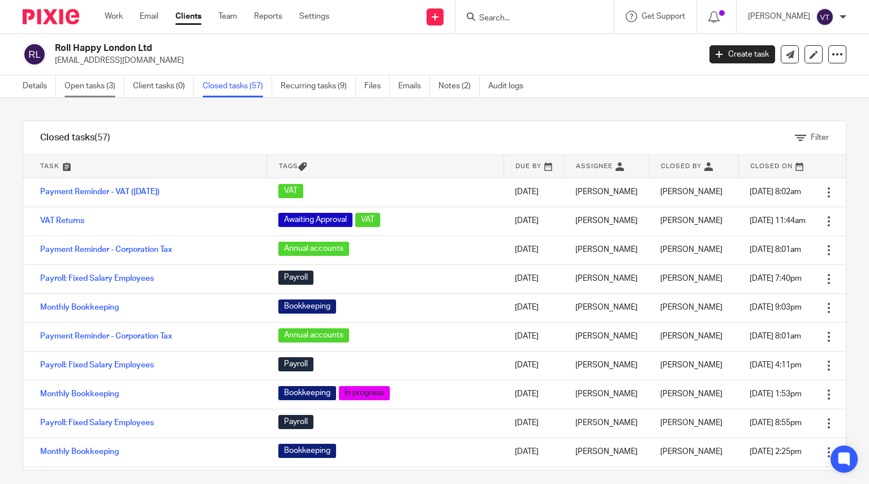
click at [89, 85] on link "Open tasks (3)" at bounding box center [95, 86] width 60 height 22
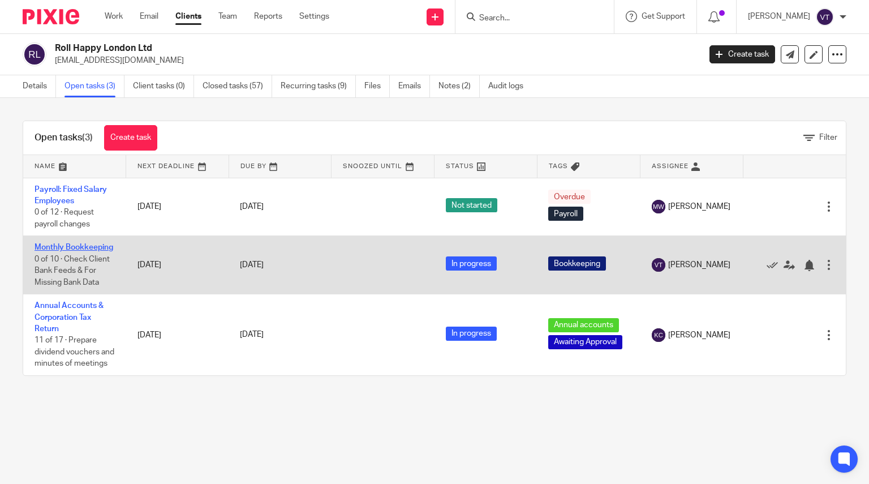
click at [63, 251] on link "Monthly Bookkeeping" at bounding box center [74, 247] width 79 height 8
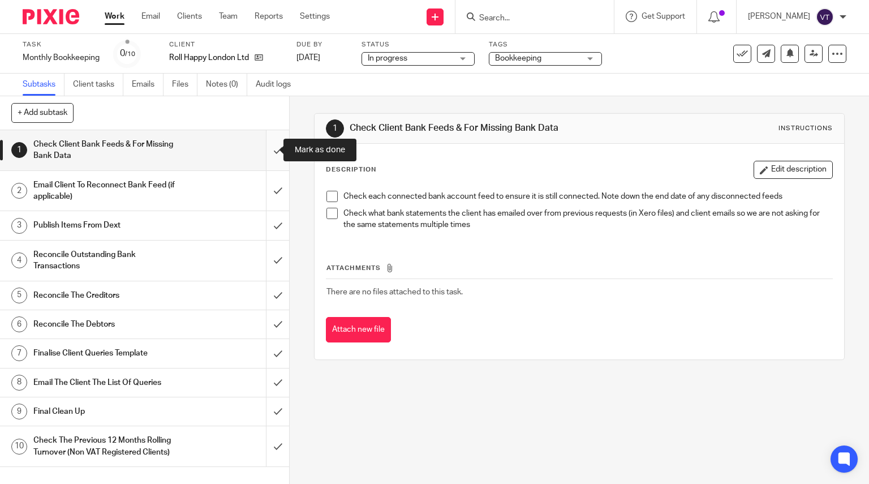
click at [265, 147] on input "submit" at bounding box center [144, 150] width 289 height 40
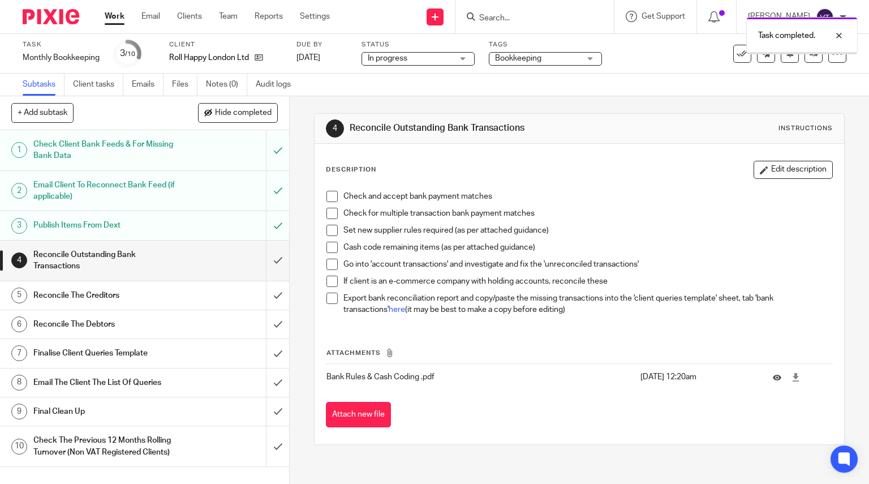
click at [265, 262] on input "submit" at bounding box center [144, 260] width 289 height 40
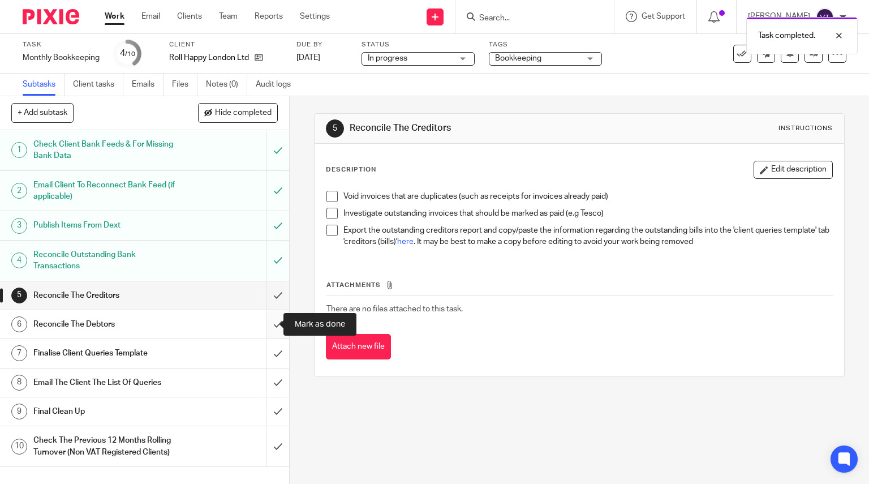
click at [266, 327] on input "submit" at bounding box center [144, 324] width 289 height 28
click at [266, 351] on input "submit" at bounding box center [144, 353] width 289 height 28
click at [265, 382] on input "submit" at bounding box center [144, 382] width 289 height 28
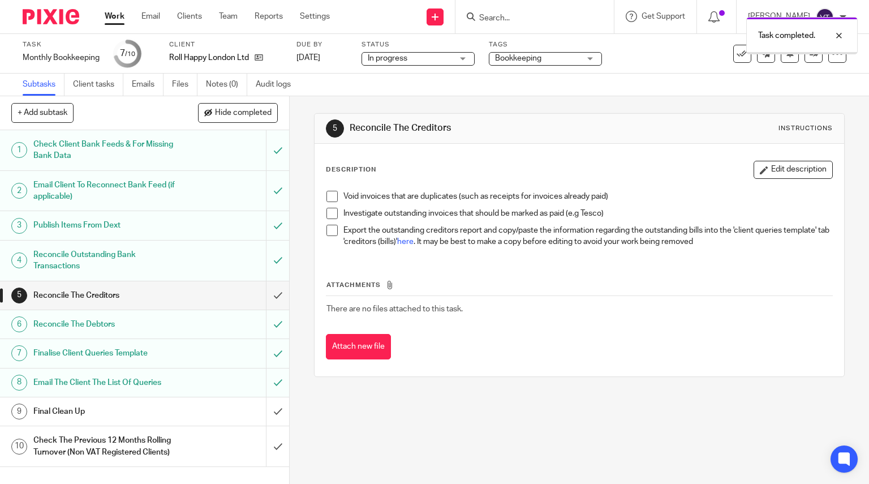
click at [267, 412] on input "submit" at bounding box center [144, 411] width 289 height 28
click at [267, 445] on input "submit" at bounding box center [144, 446] width 289 height 40
click at [737, 56] on icon at bounding box center [742, 53] width 11 height 11
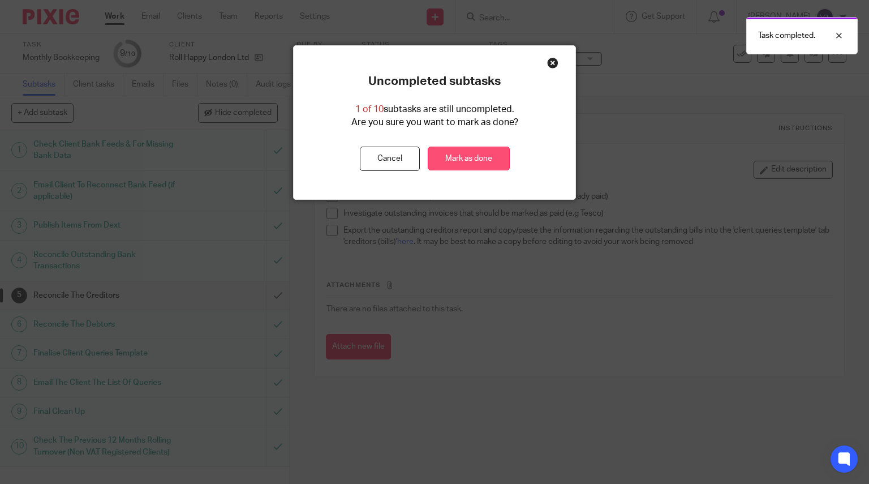
click at [470, 158] on link "Mark as done" at bounding box center [469, 159] width 82 height 24
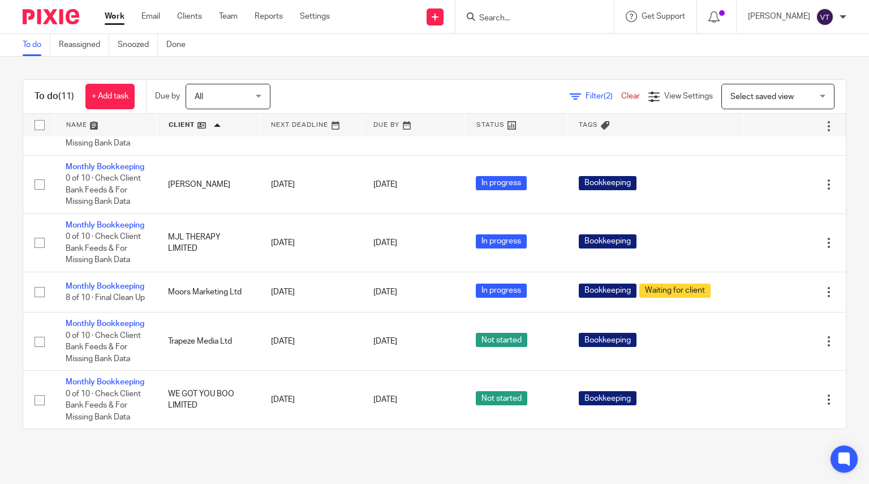
scroll to position [472, 0]
click at [686, 129] on th "Tags" at bounding box center [655, 125] width 176 height 23
